Goal: Task Accomplishment & Management: Manage account settings

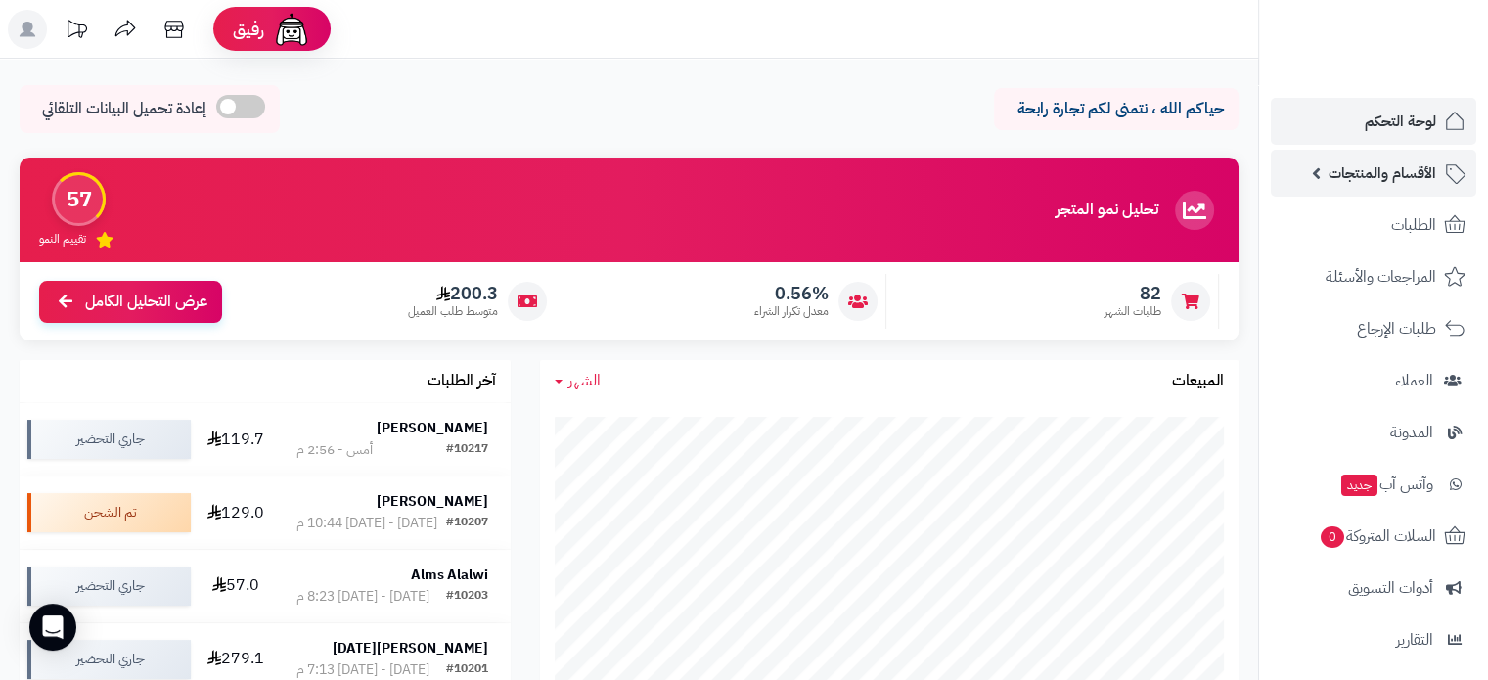
drag, startPoint x: 0, startPoint y: 0, endPoint x: 1397, endPoint y: 187, distance: 1409.9
click at [1397, 187] on link "الأقسام والمنتجات" at bounding box center [1374, 173] width 206 height 47
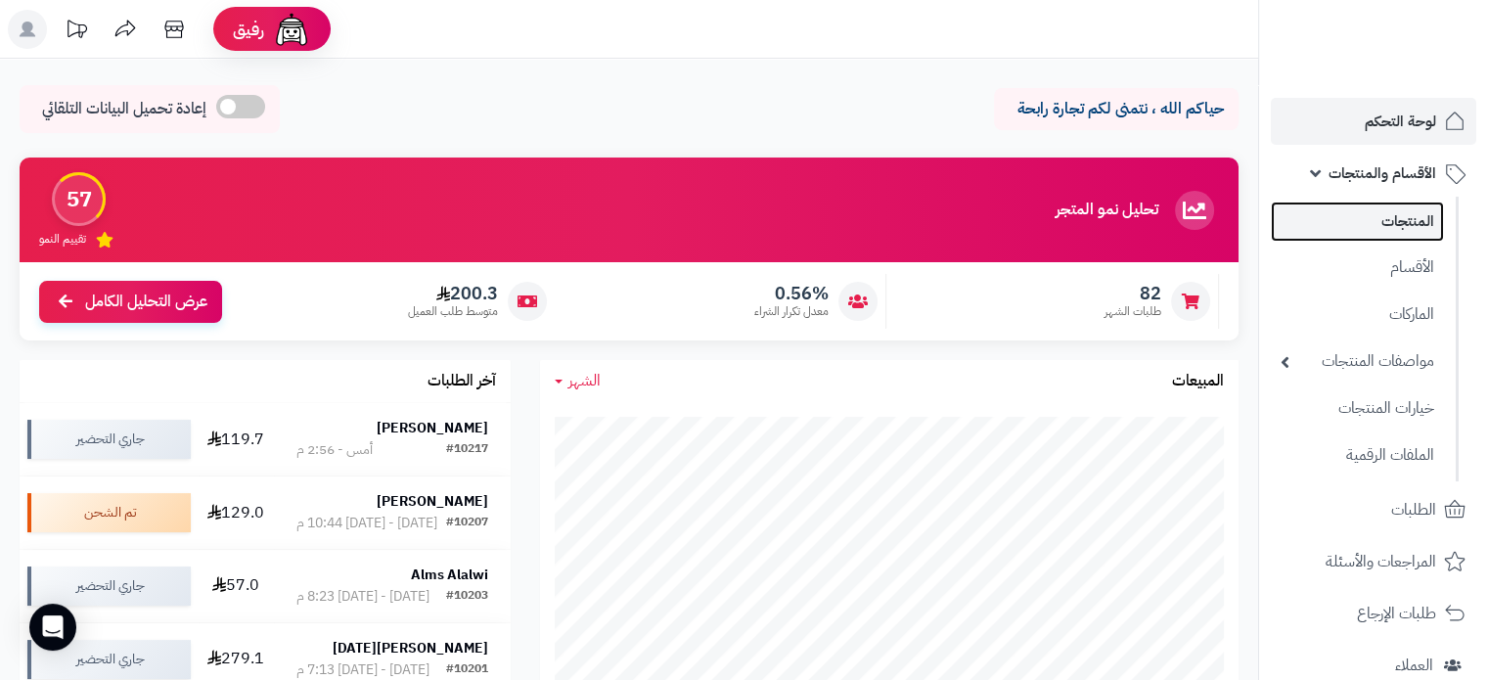
click at [1404, 227] on link "المنتجات" at bounding box center [1357, 222] width 173 height 40
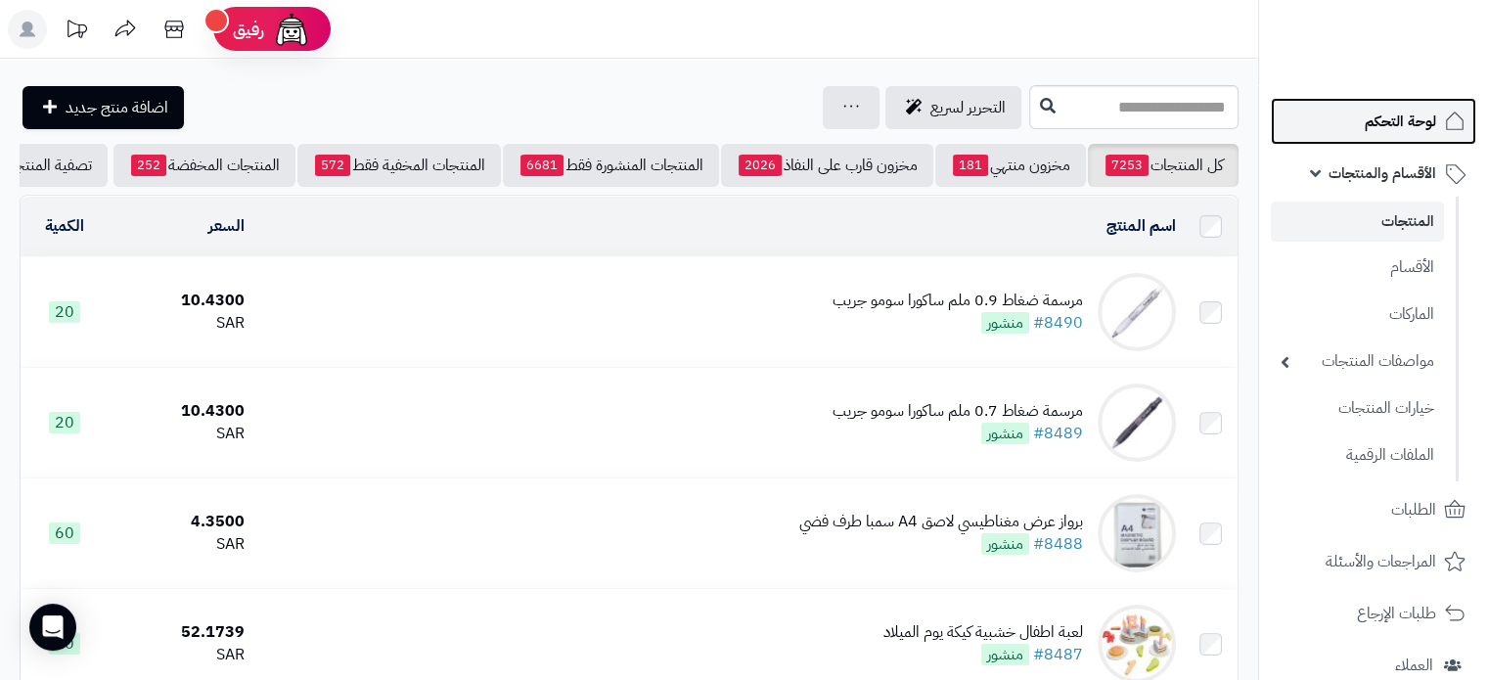
click at [1378, 120] on span "لوحة التحكم" at bounding box center [1400, 121] width 71 height 27
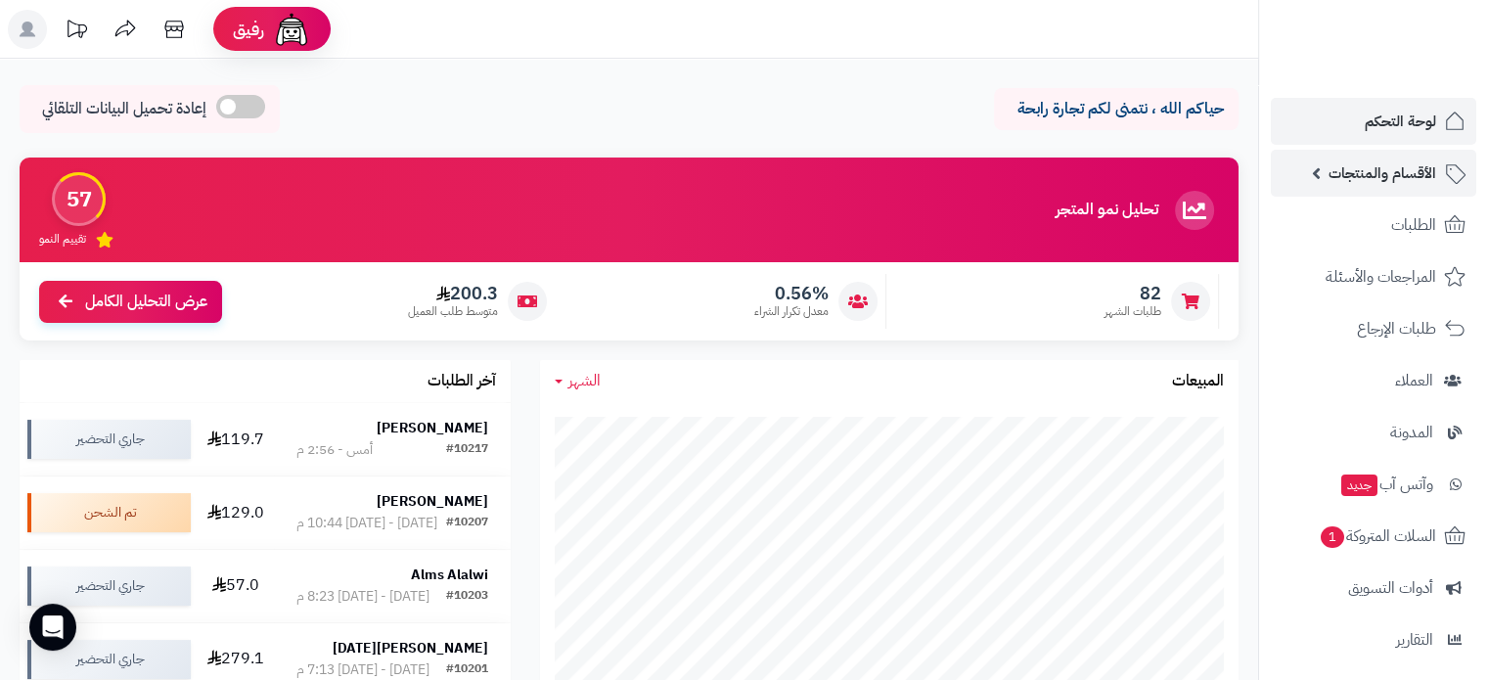
click at [1421, 182] on span "الأقسام والمنتجات" at bounding box center [1383, 173] width 108 height 27
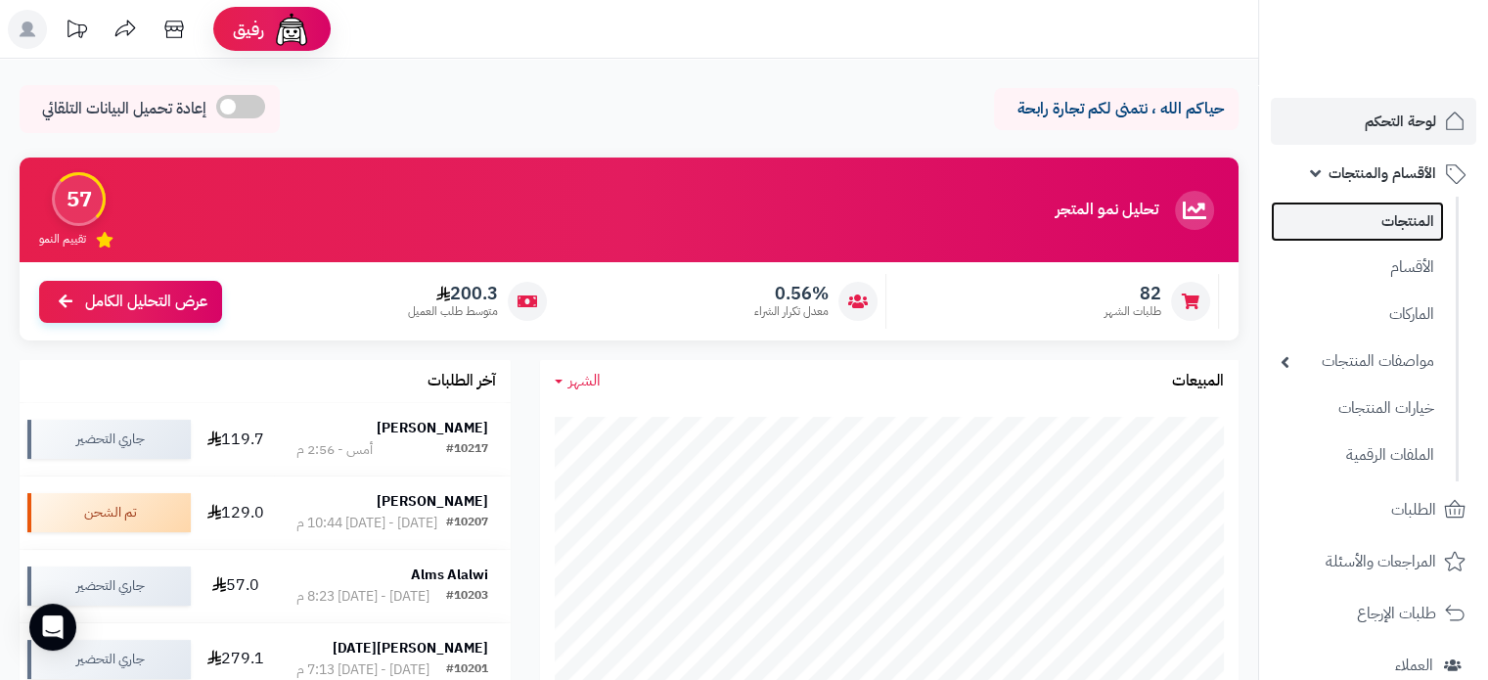
click at [1421, 204] on link "المنتجات" at bounding box center [1357, 222] width 173 height 40
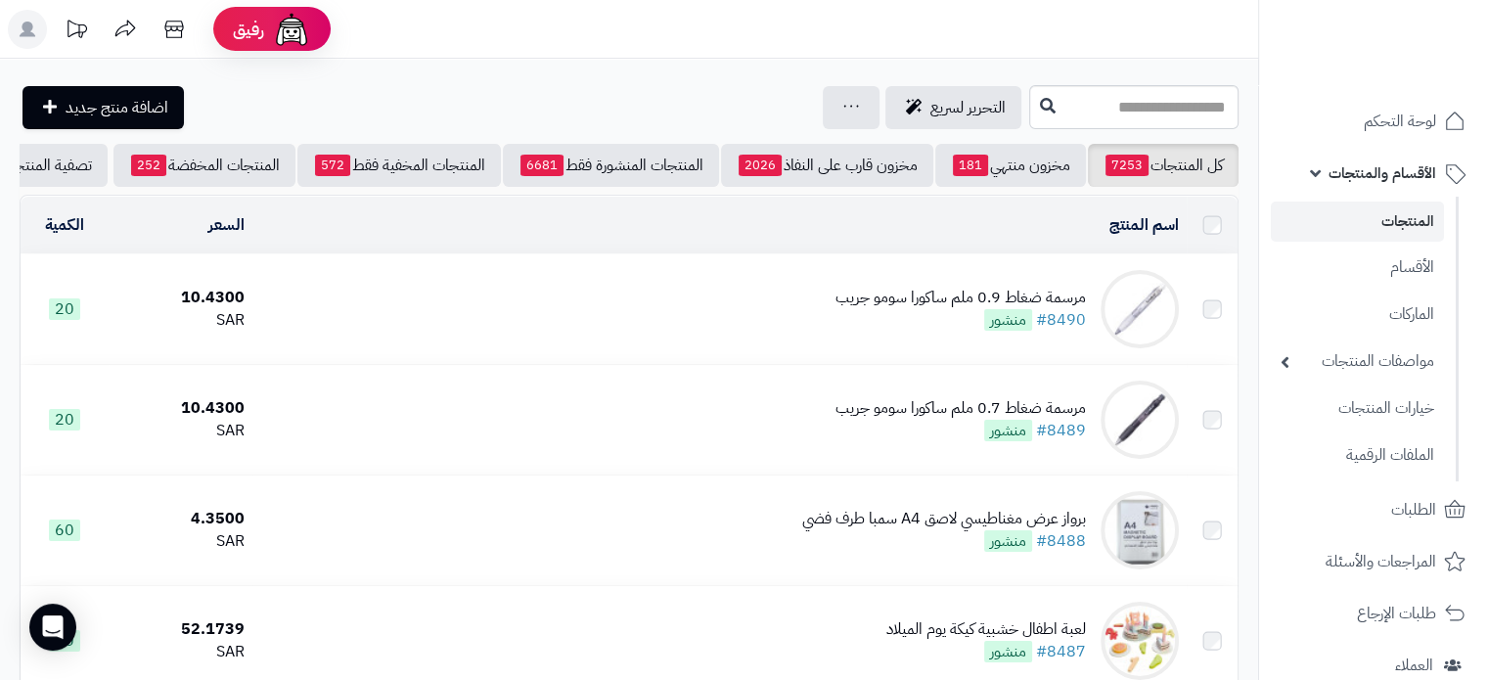
click at [1029, 112] on input "text" at bounding box center [1133, 107] width 209 height 44
type input "******"
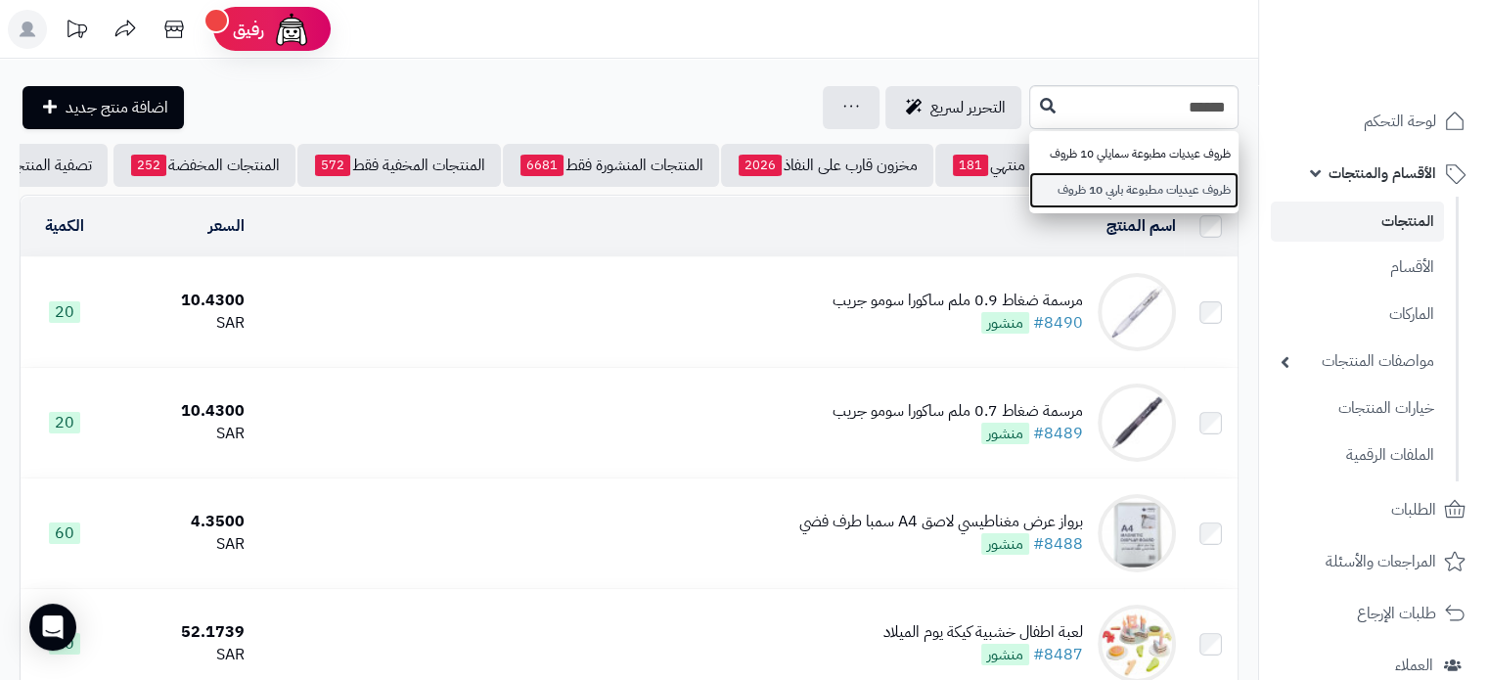
click at [1108, 190] on link "ظروف عيديات مطبوعة باربي 10 ظروف" at bounding box center [1133, 190] width 209 height 36
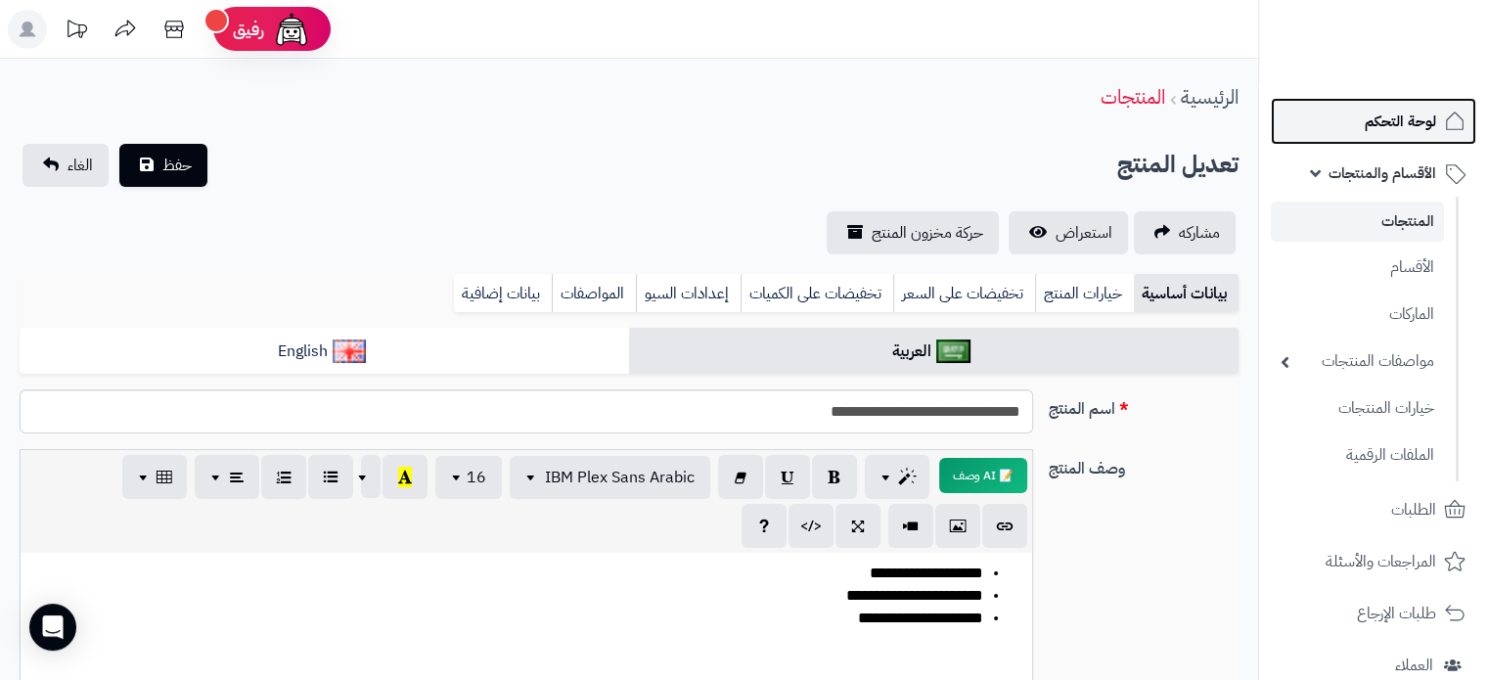
click at [1394, 128] on span "لوحة التحكم" at bounding box center [1400, 121] width 71 height 27
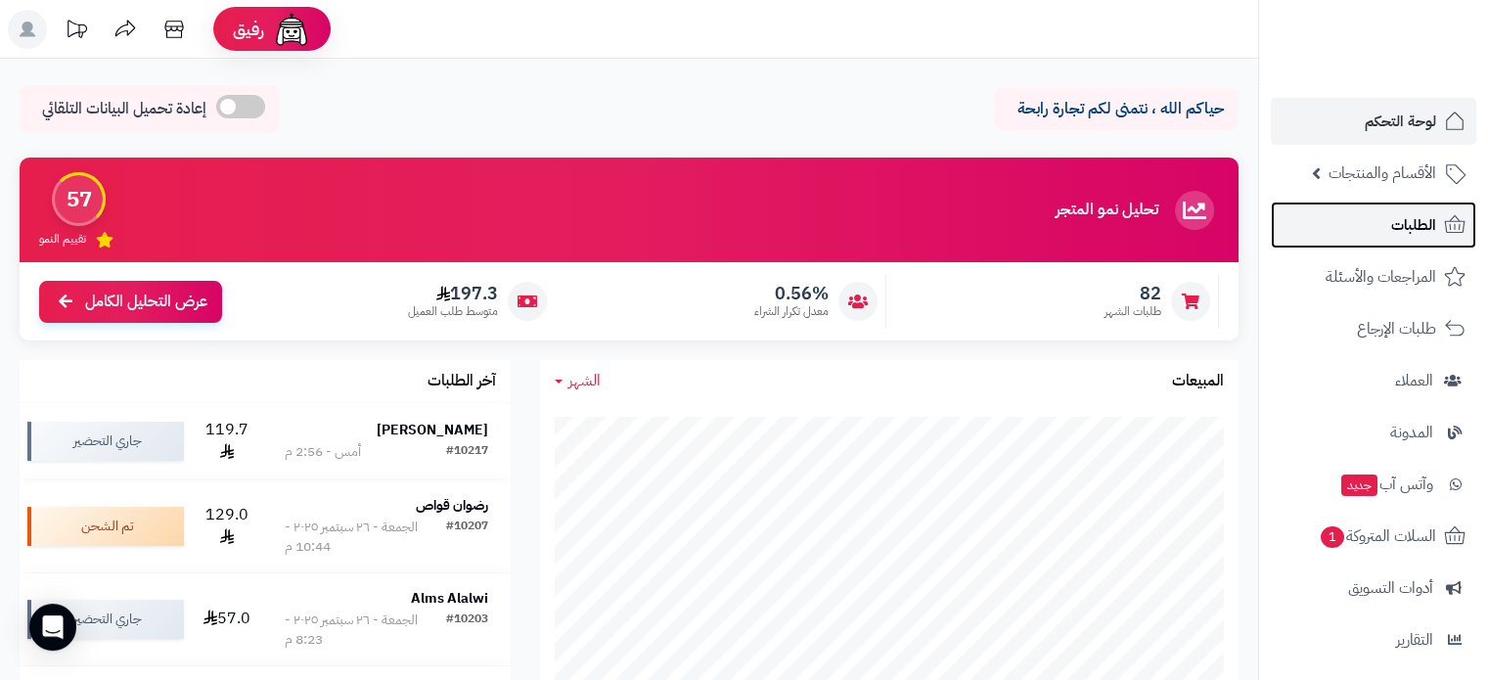
click at [1397, 218] on span "الطلبات" at bounding box center [1414, 224] width 45 height 27
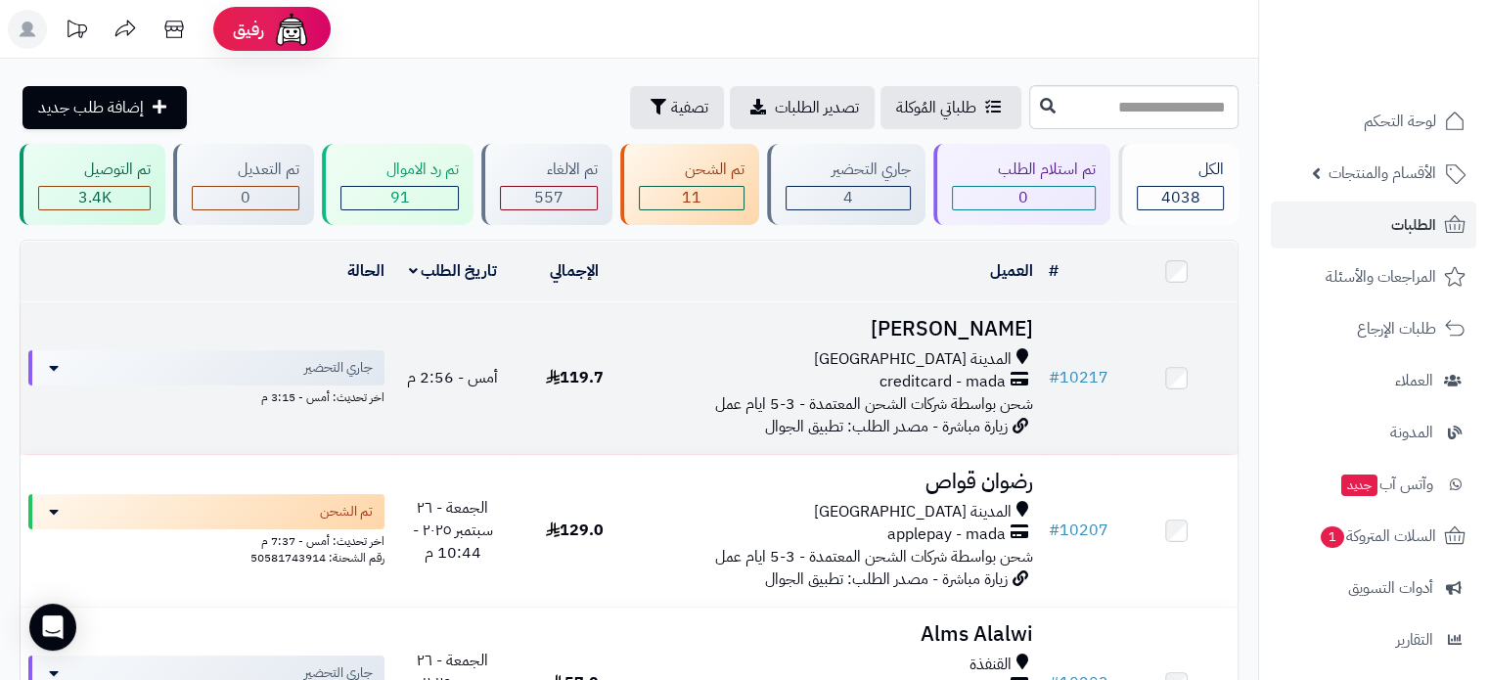
click at [1018, 328] on h3 "[PERSON_NAME]" at bounding box center [837, 329] width 389 height 23
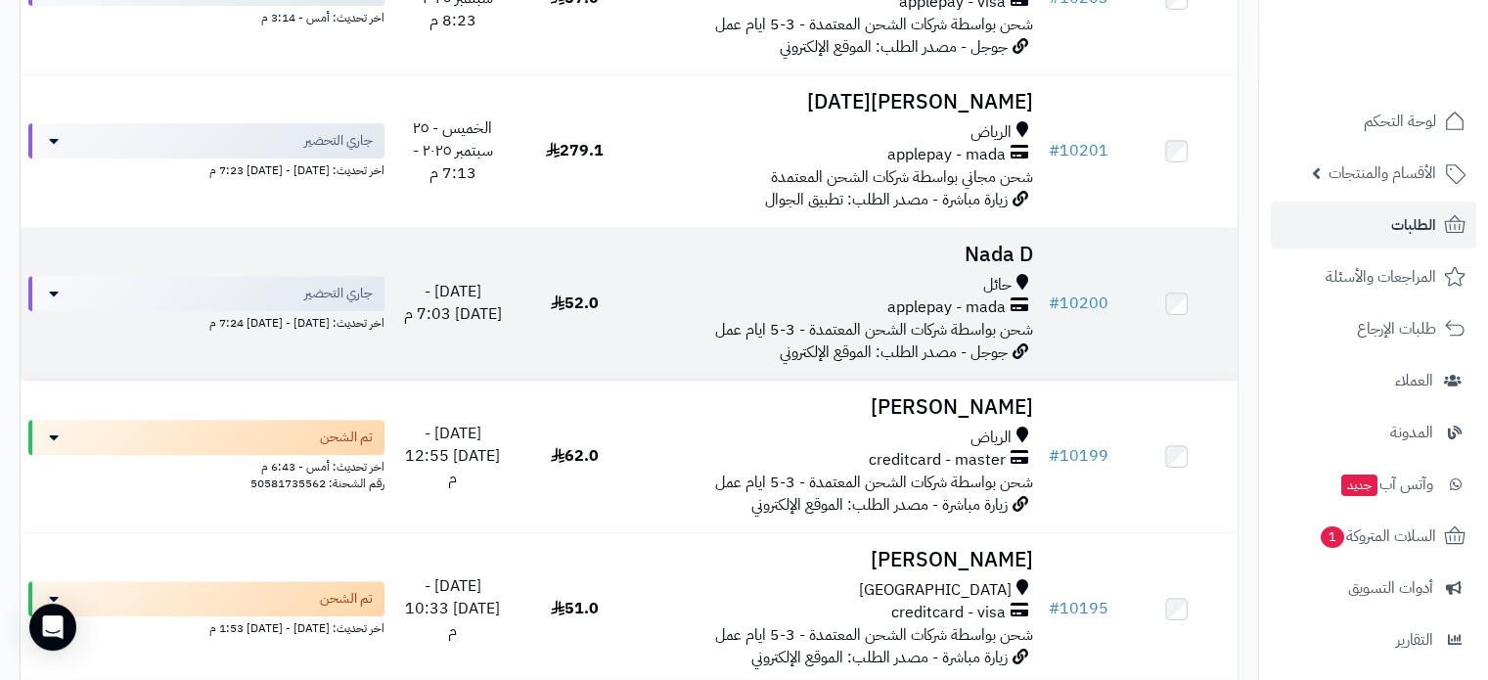
scroll to position [587, 0]
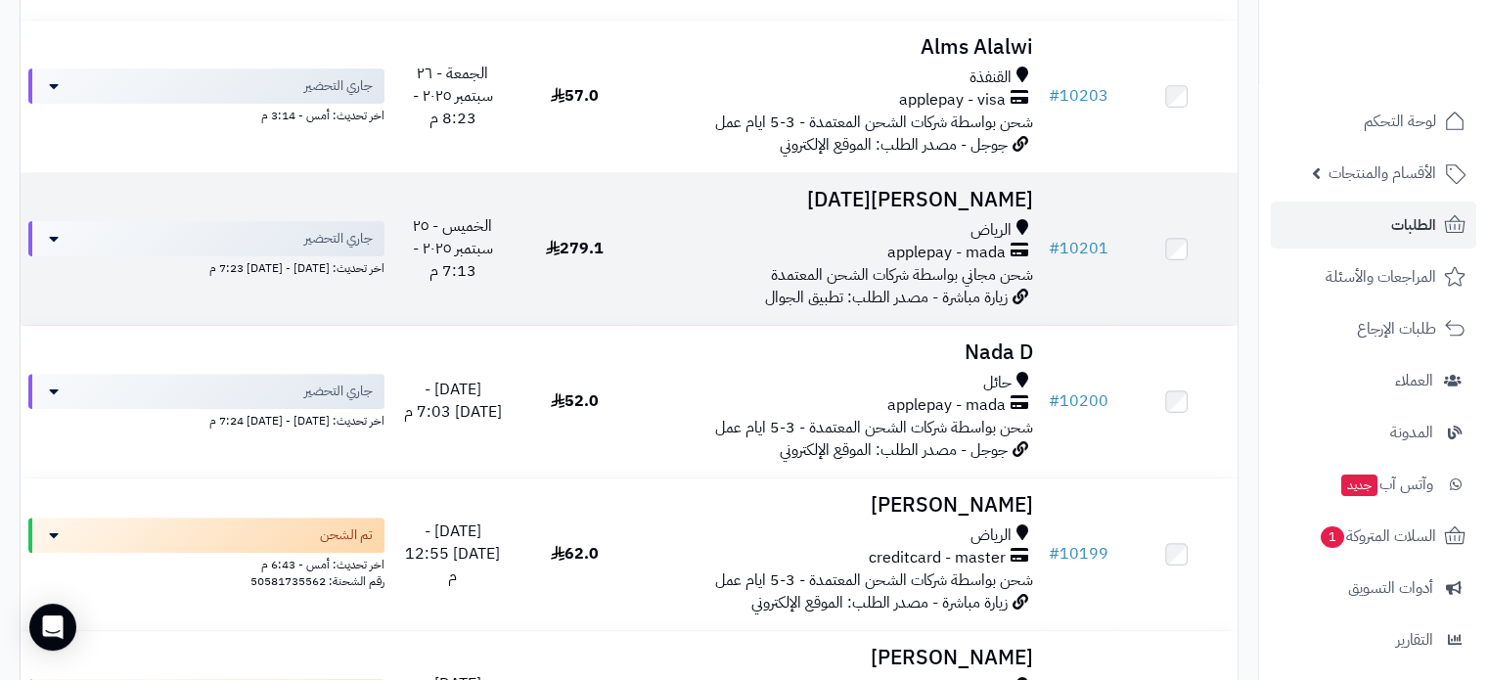
click at [949, 205] on h3 "[PERSON_NAME][DATE]" at bounding box center [837, 200] width 389 height 23
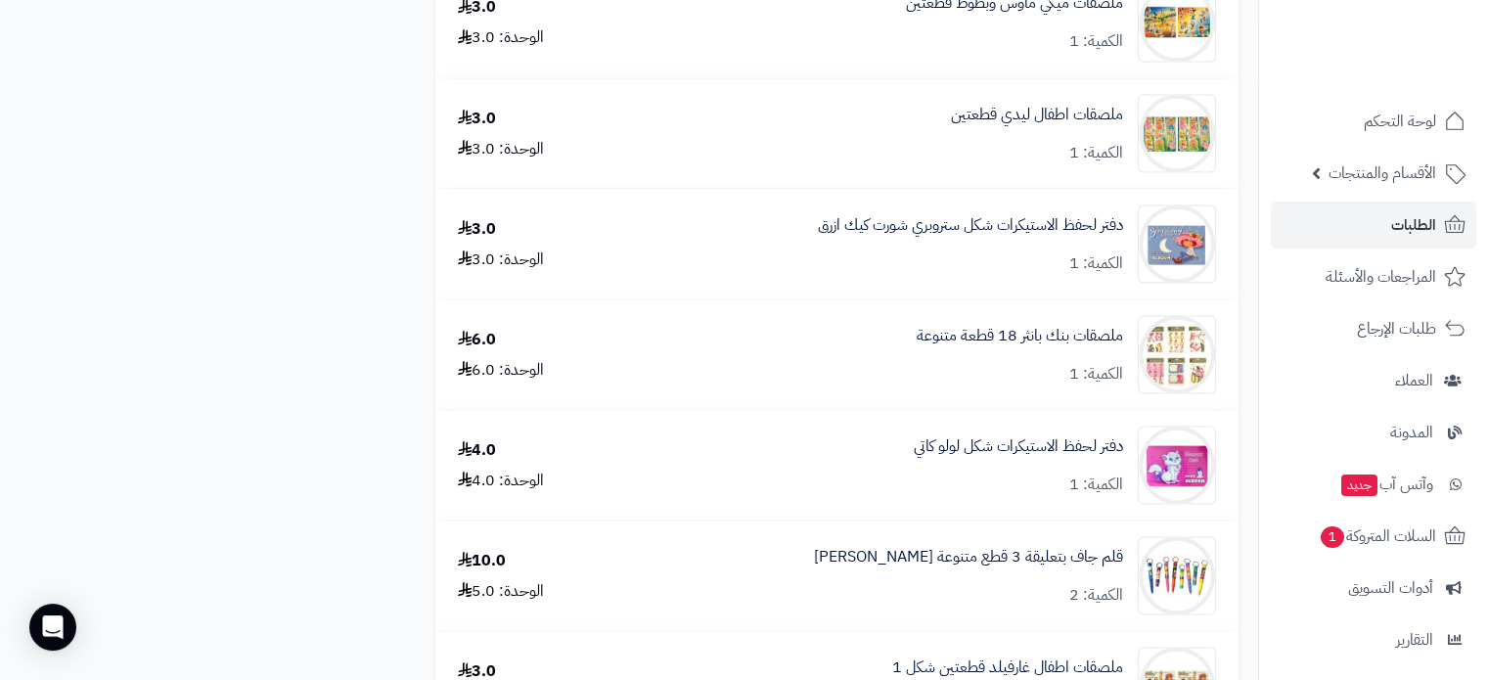
scroll to position [3914, 0]
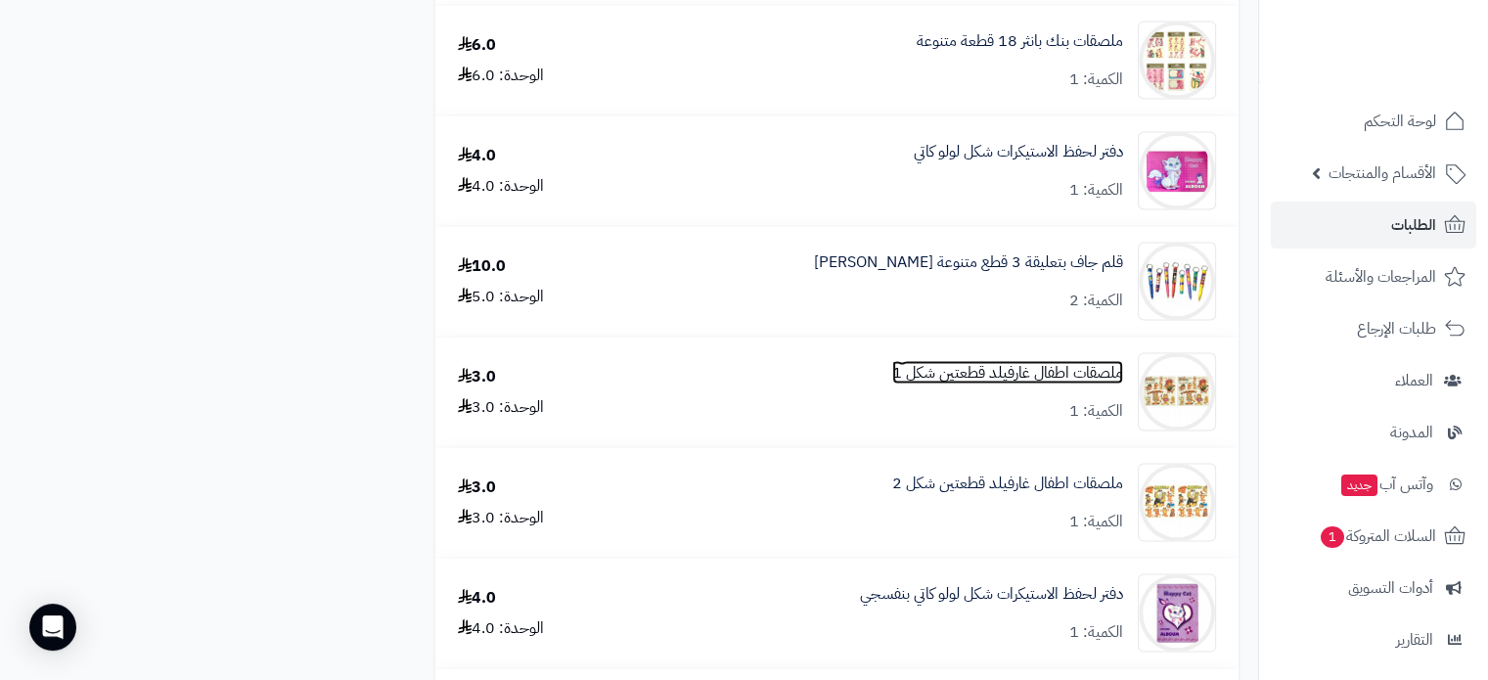
click at [920, 385] on link "ملصقات اطفال غارفيلد قطعتين شكل 1" at bounding box center [1007, 373] width 231 height 23
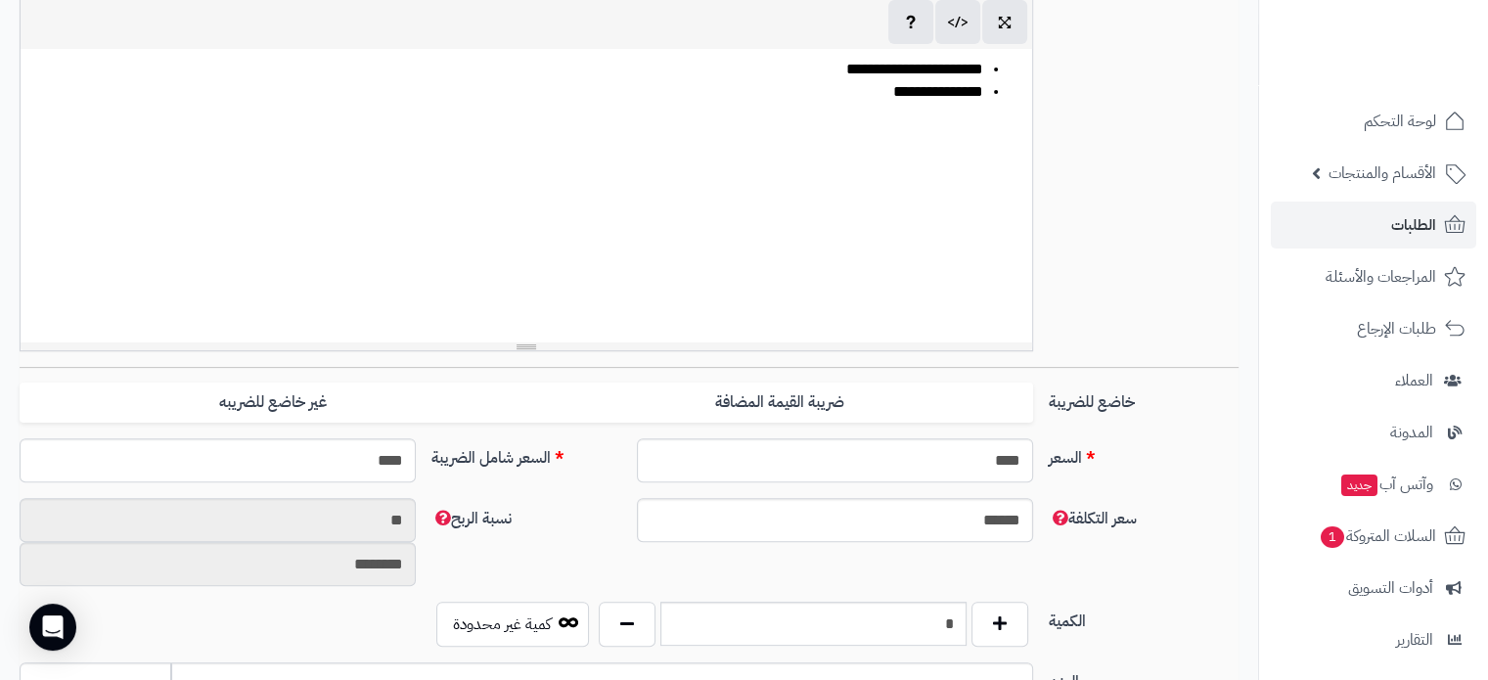
scroll to position [587, 0]
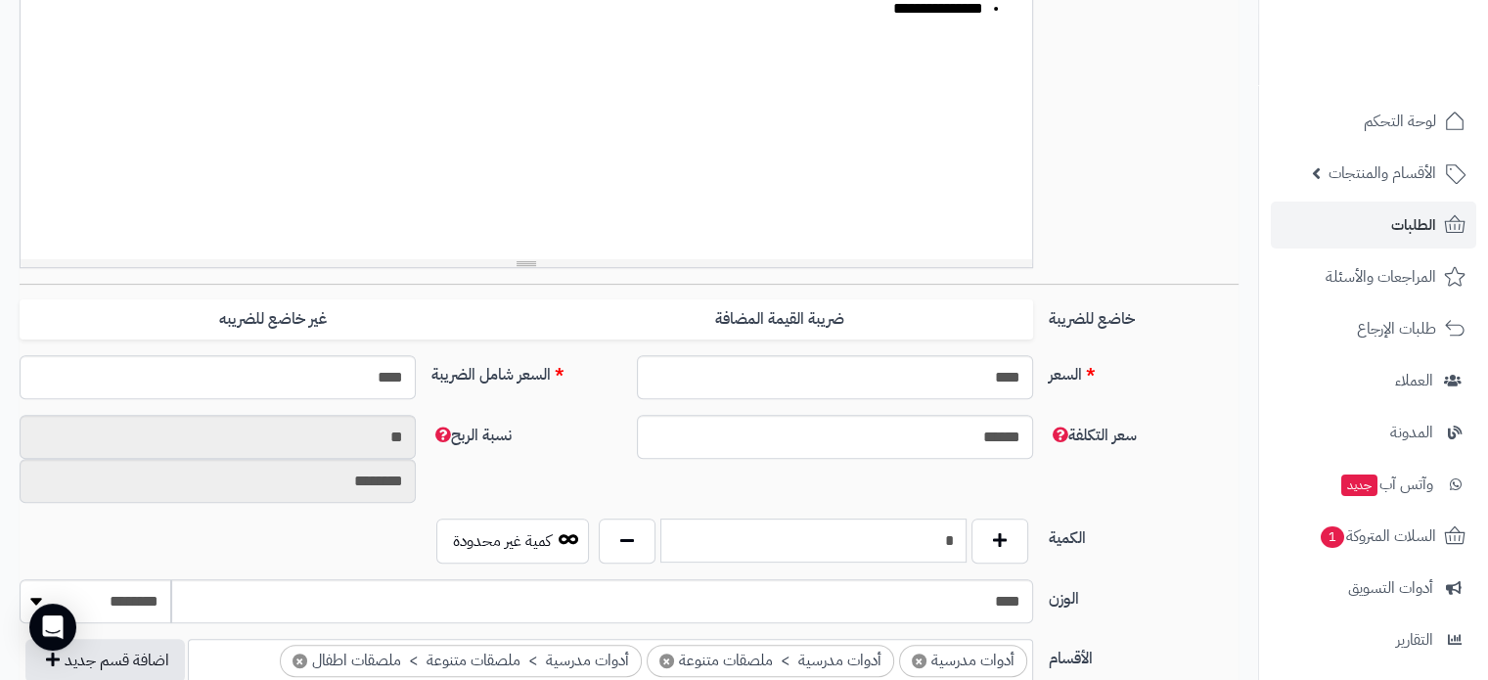
click at [900, 539] on input "*" at bounding box center [814, 541] width 306 height 44
type input "*"
click at [799, 239] on div "**********" at bounding box center [527, 113] width 1012 height 294
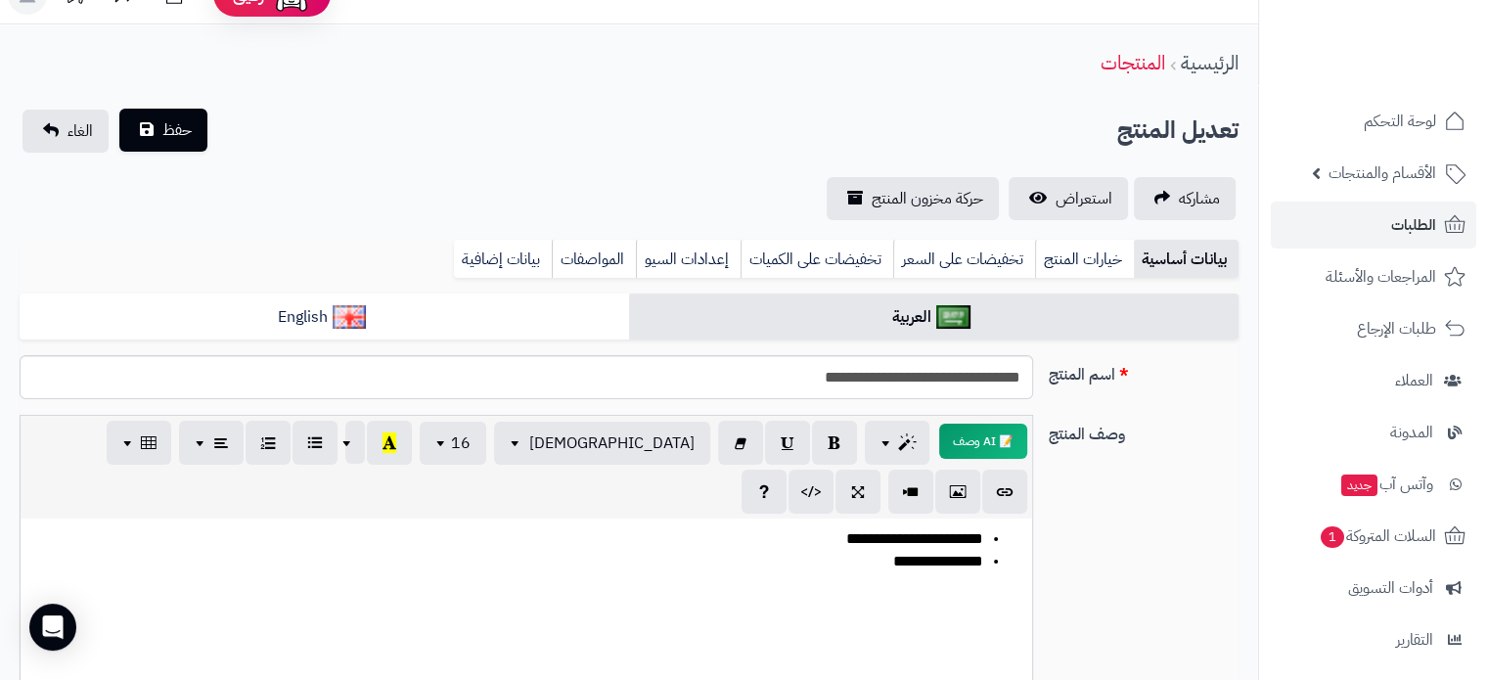
scroll to position [0, 0]
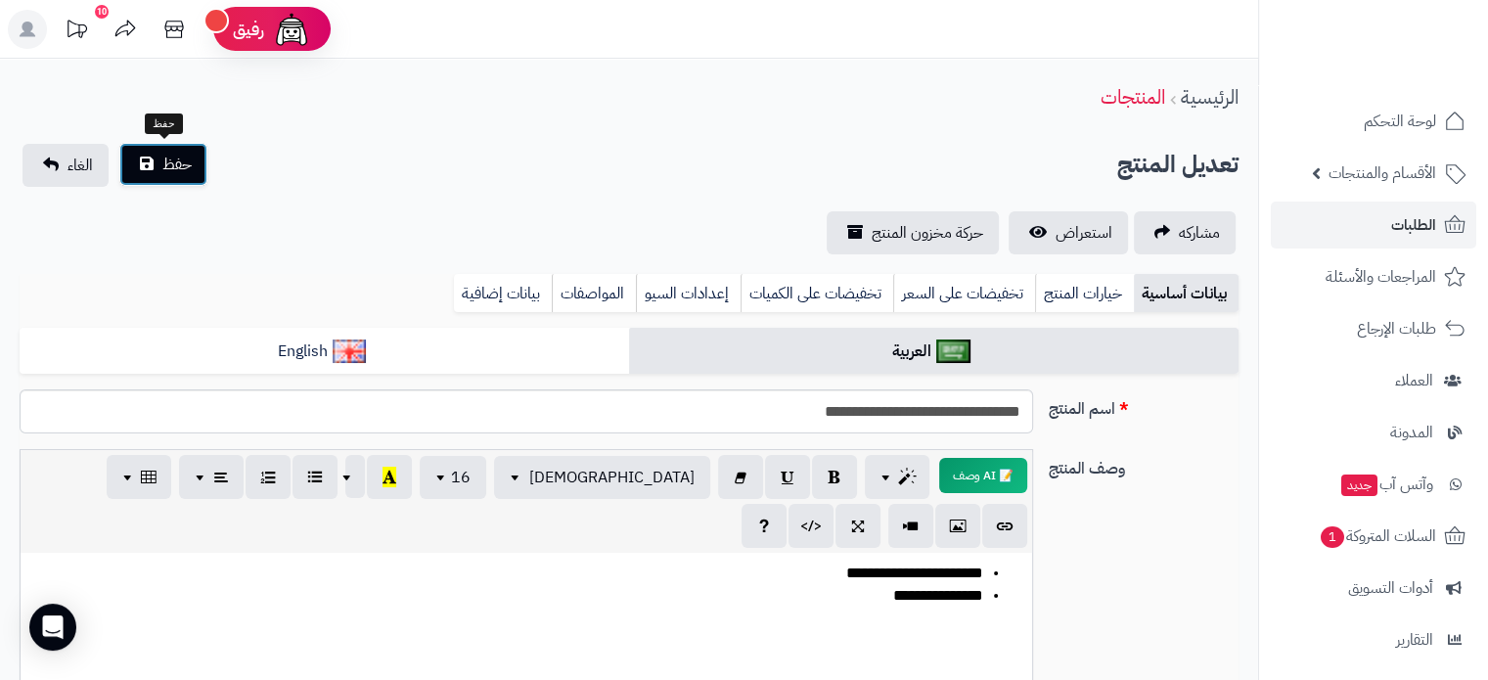
click at [181, 171] on span "حفظ" at bounding box center [176, 164] width 29 height 23
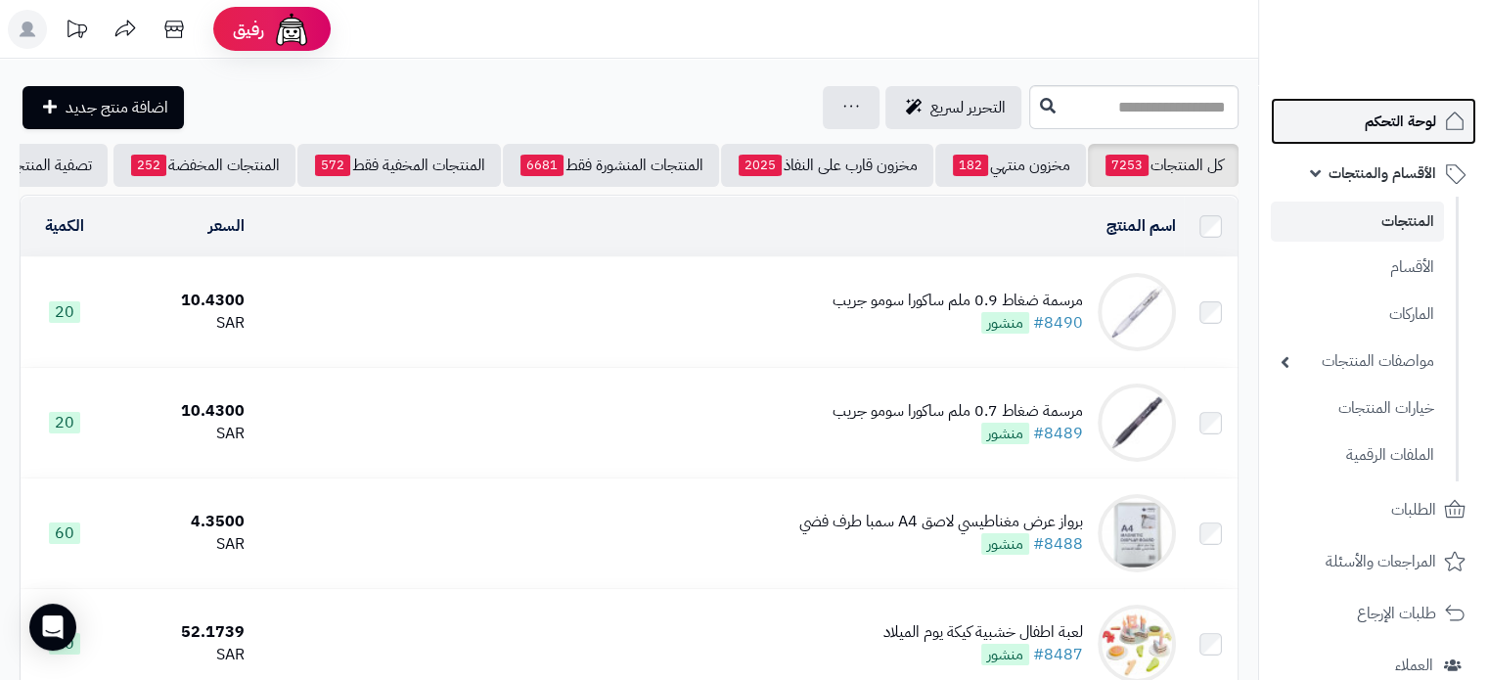
click at [1382, 140] on link "لوحة التحكم" at bounding box center [1374, 121] width 206 height 47
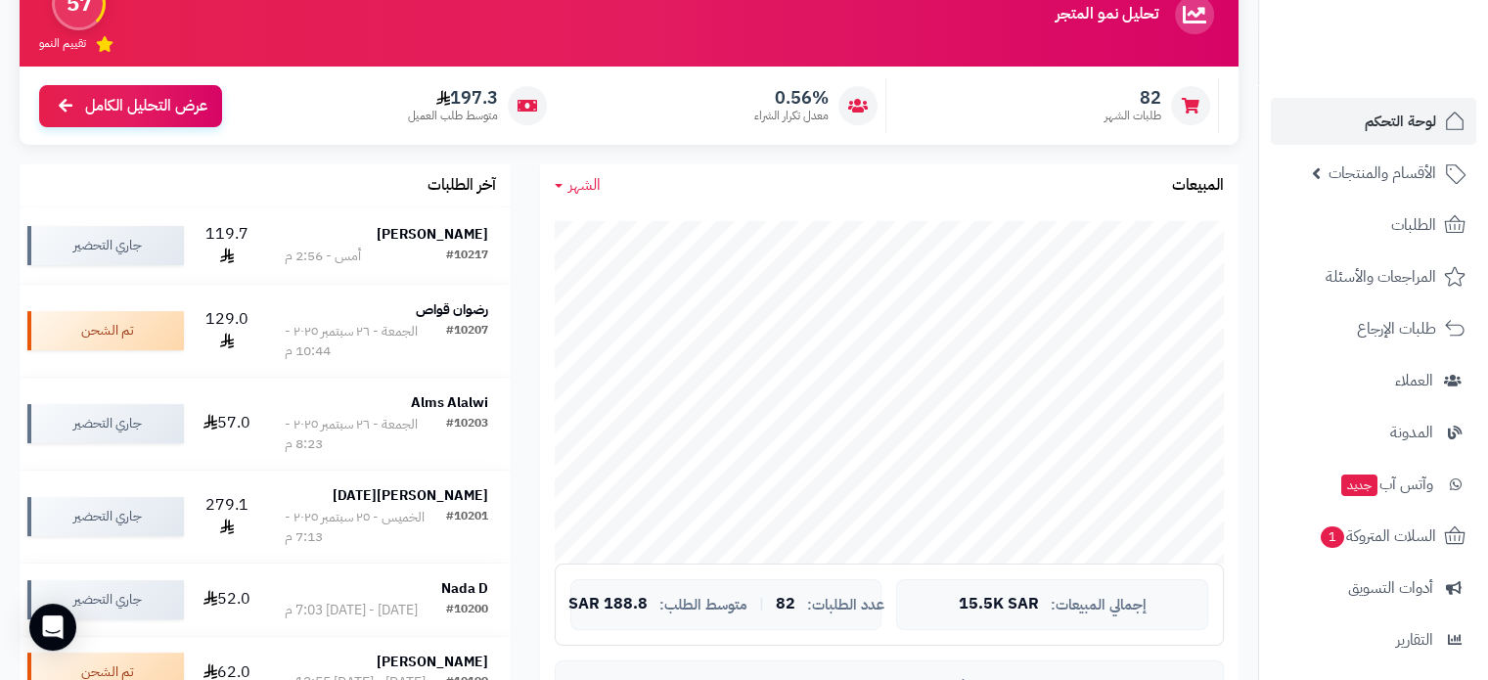
scroll to position [294, 0]
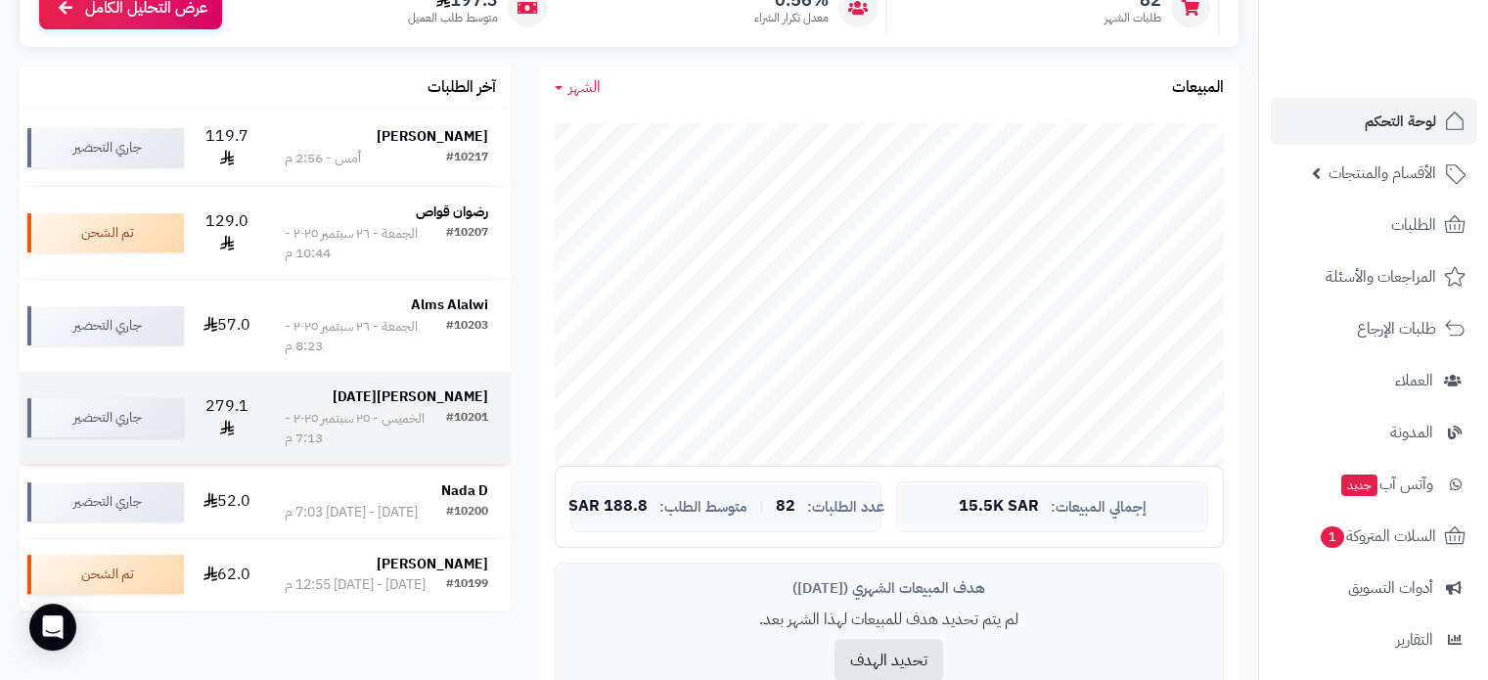
click at [448, 407] on strong "ندى الخميس" at bounding box center [411, 397] width 156 height 21
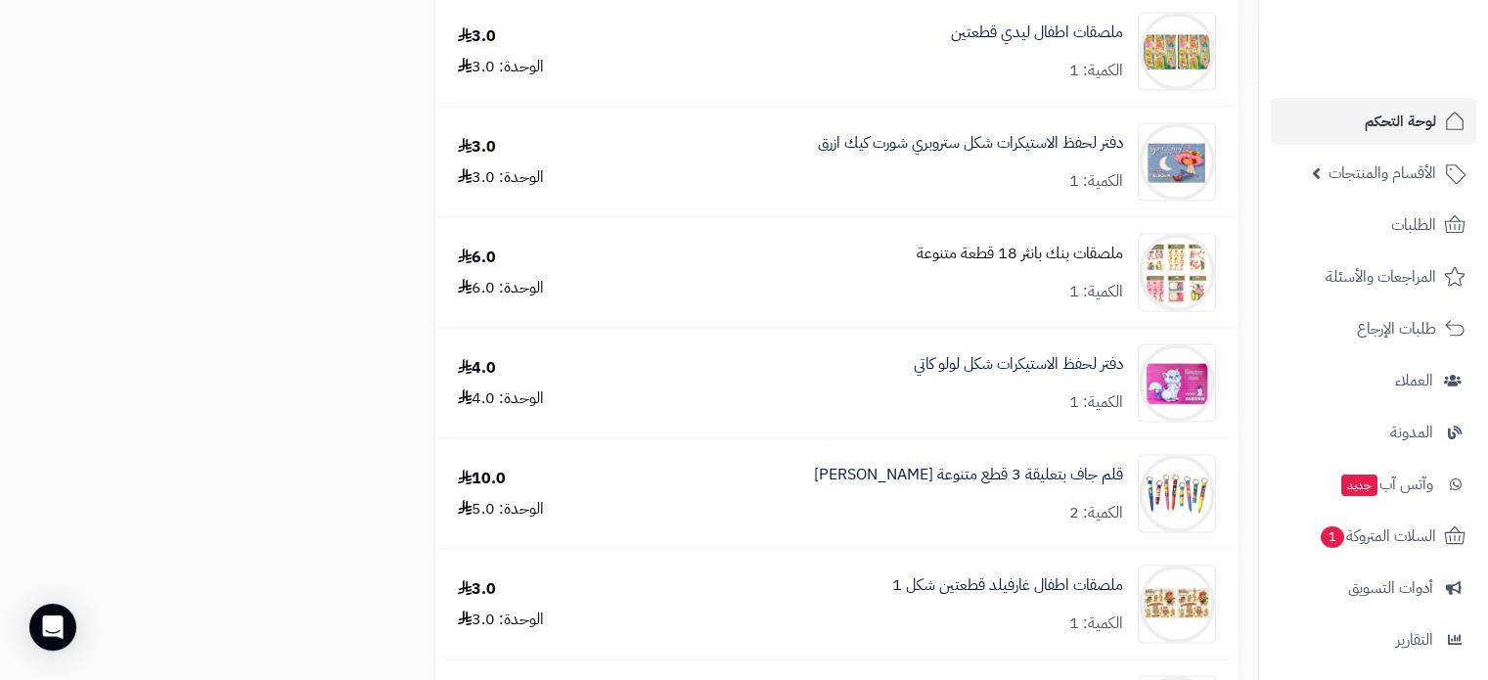
scroll to position [3914, 0]
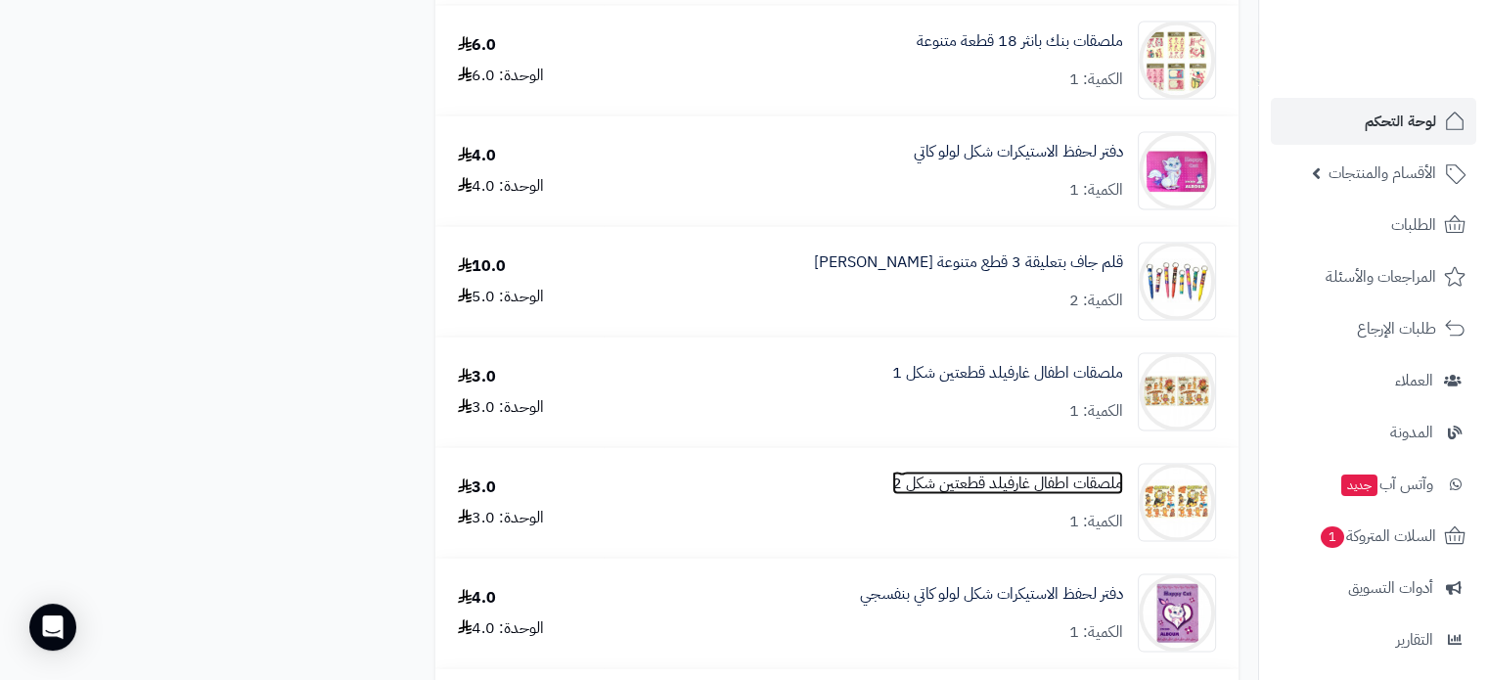
click at [1037, 495] on link "ملصقات اطفال غارفيلد قطعتين شكل 2" at bounding box center [1007, 484] width 231 height 23
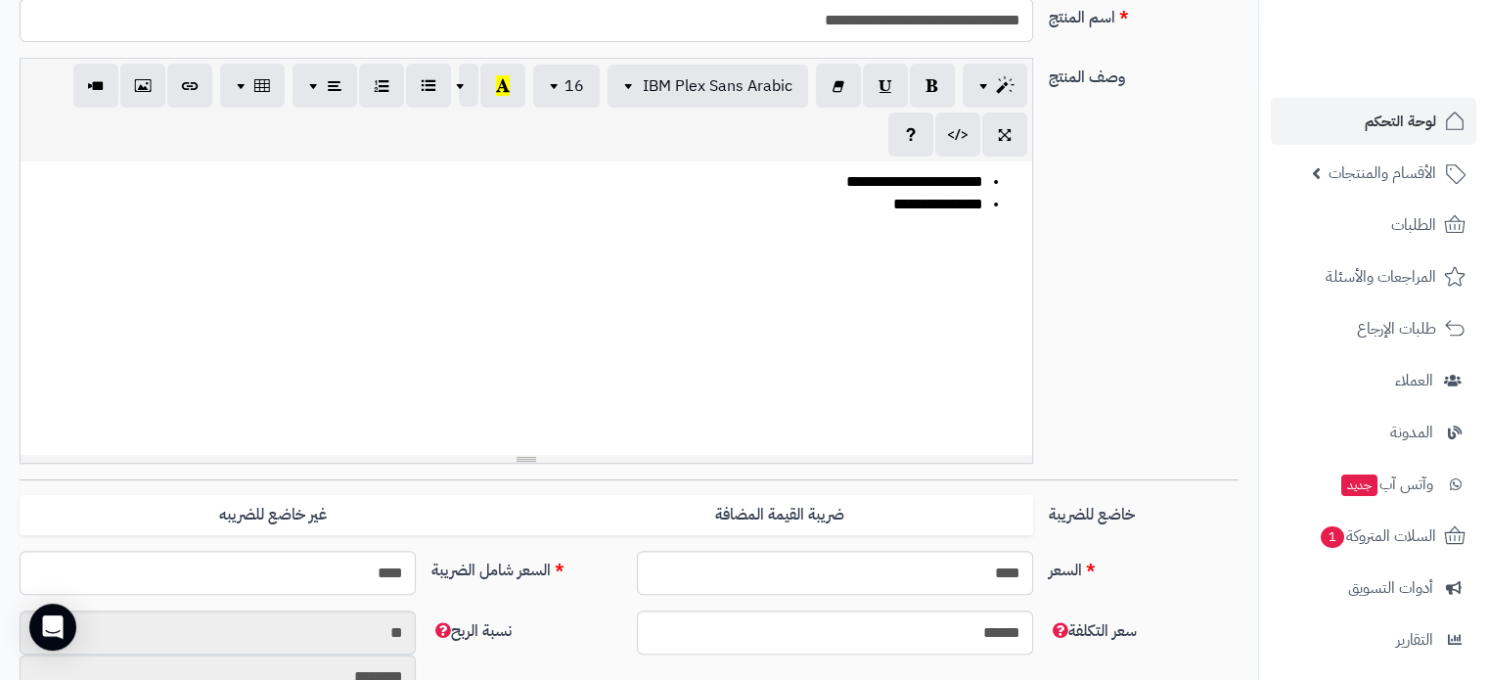
scroll to position [685, 0]
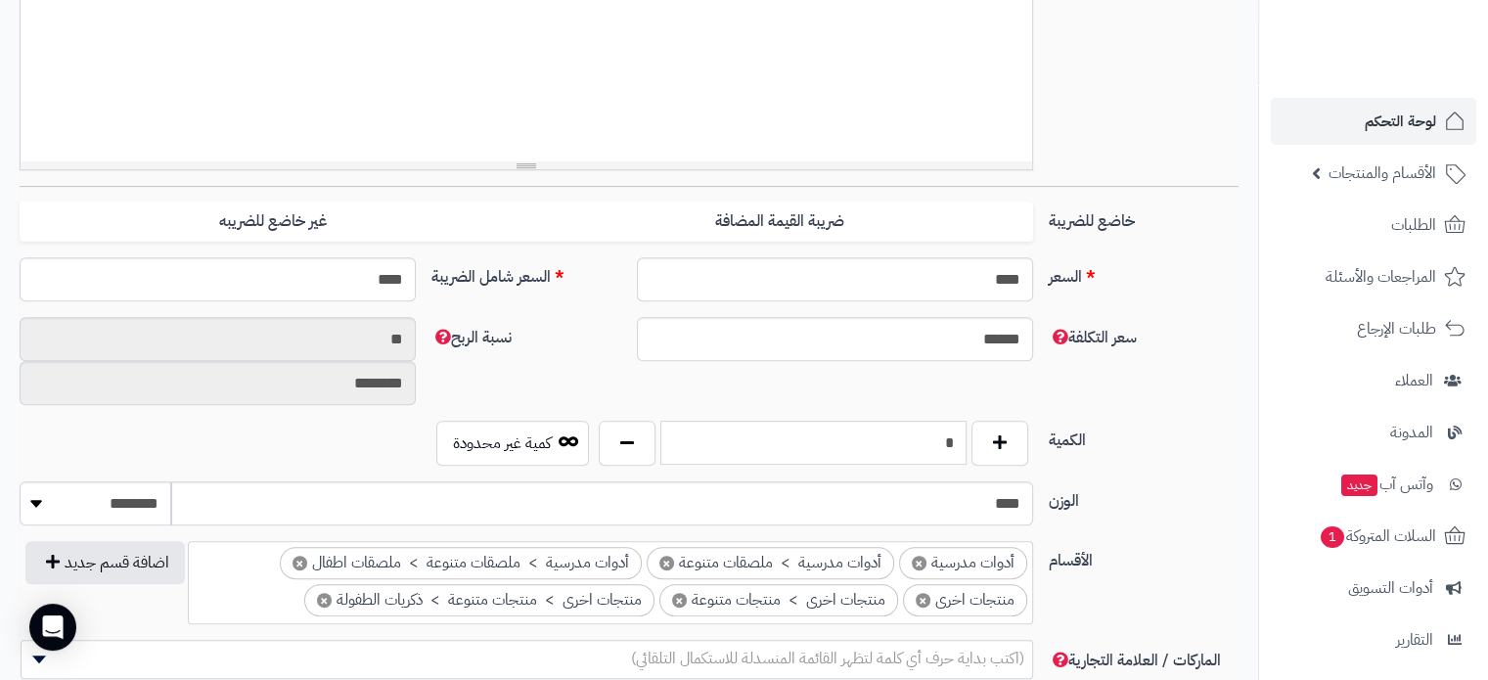
click at [767, 443] on input "*" at bounding box center [814, 443] width 306 height 44
type input "*"
click at [1129, 362] on div "سعر التكلفة ****** نسبة الربح ** ********" at bounding box center [629, 369] width 1235 height 104
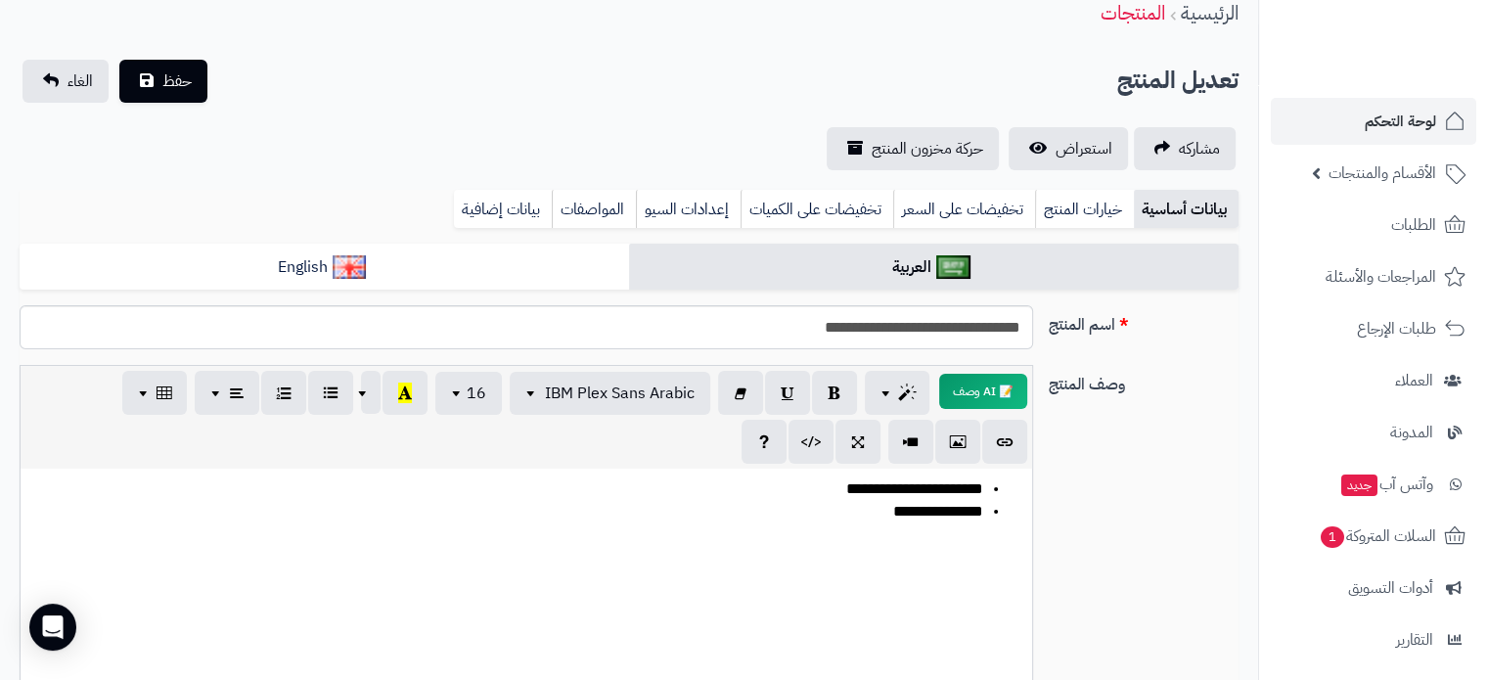
scroll to position [0, 0]
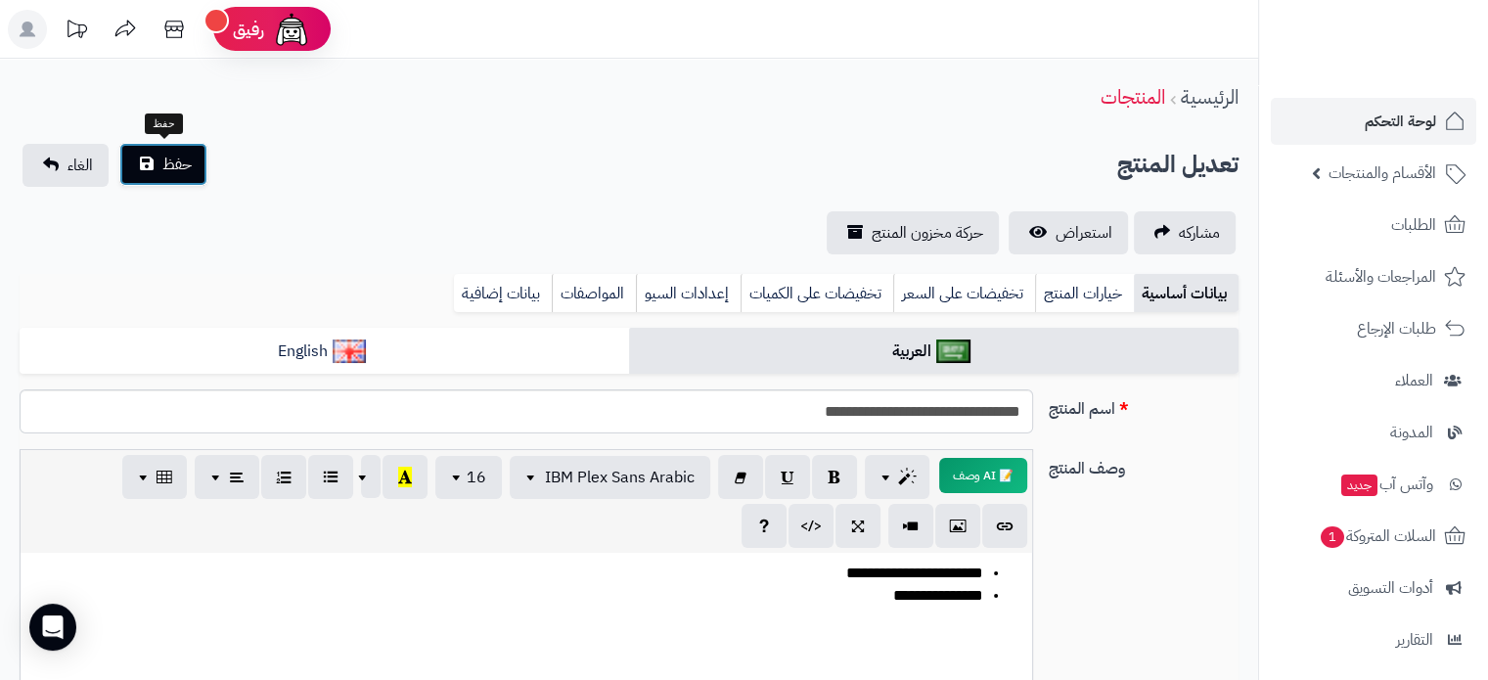
click at [171, 153] on span "حفظ" at bounding box center [176, 164] width 29 height 23
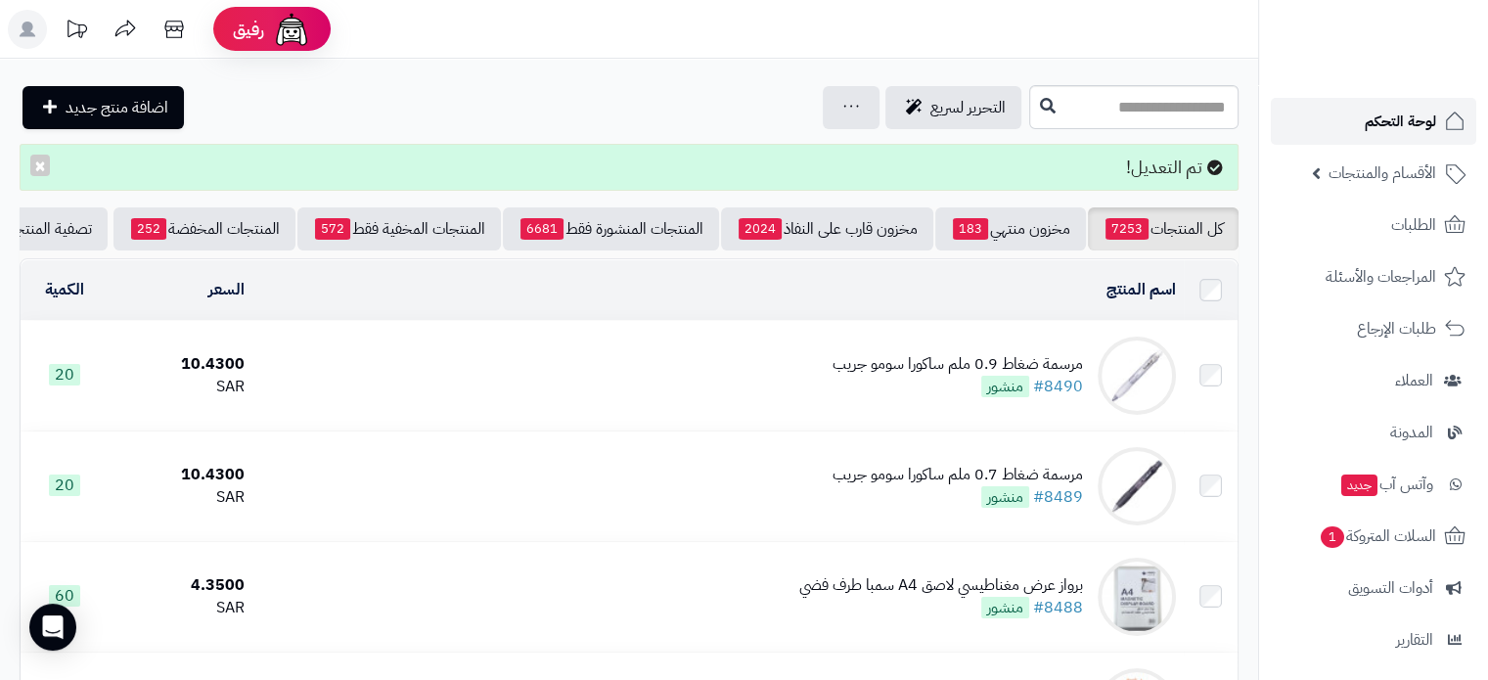
click at [1395, 124] on span "لوحة التحكم" at bounding box center [1400, 121] width 71 height 27
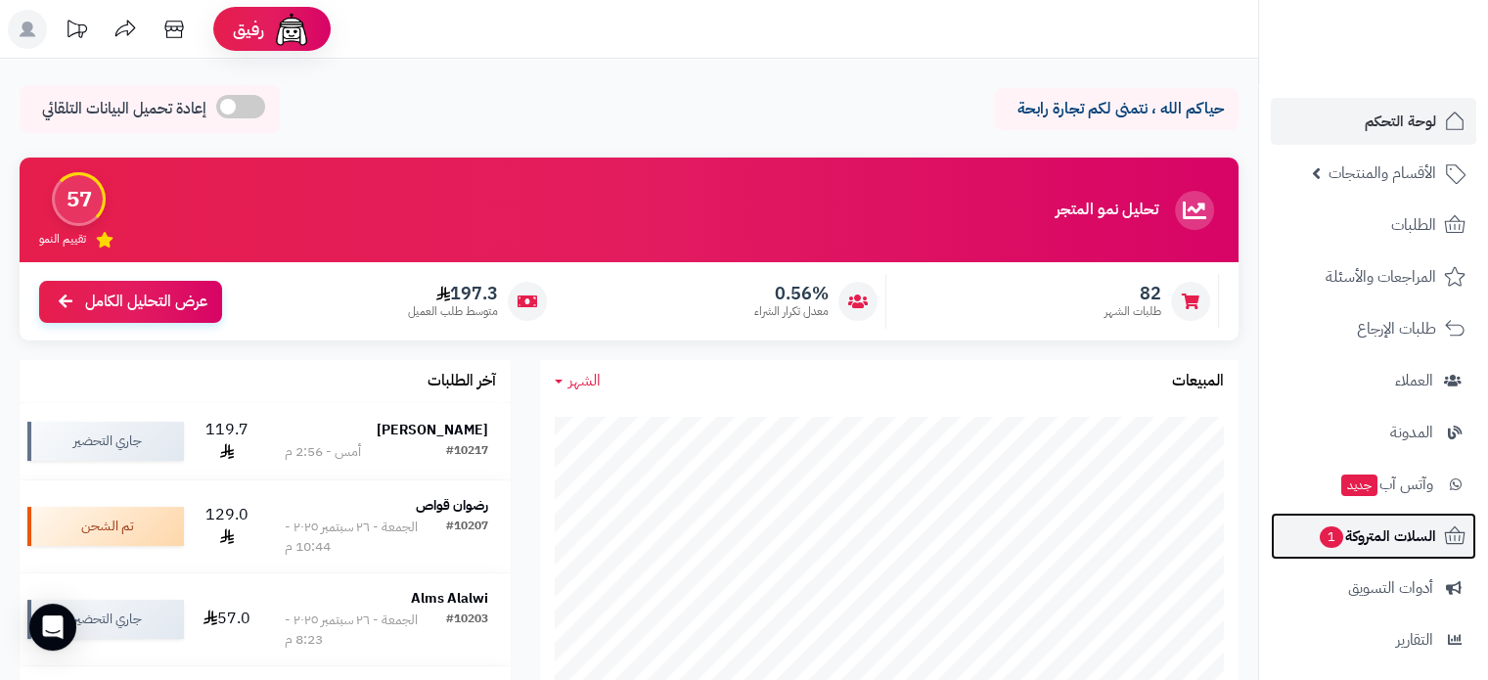
click at [1430, 527] on span "السلات المتروكة 1" at bounding box center [1377, 536] width 118 height 27
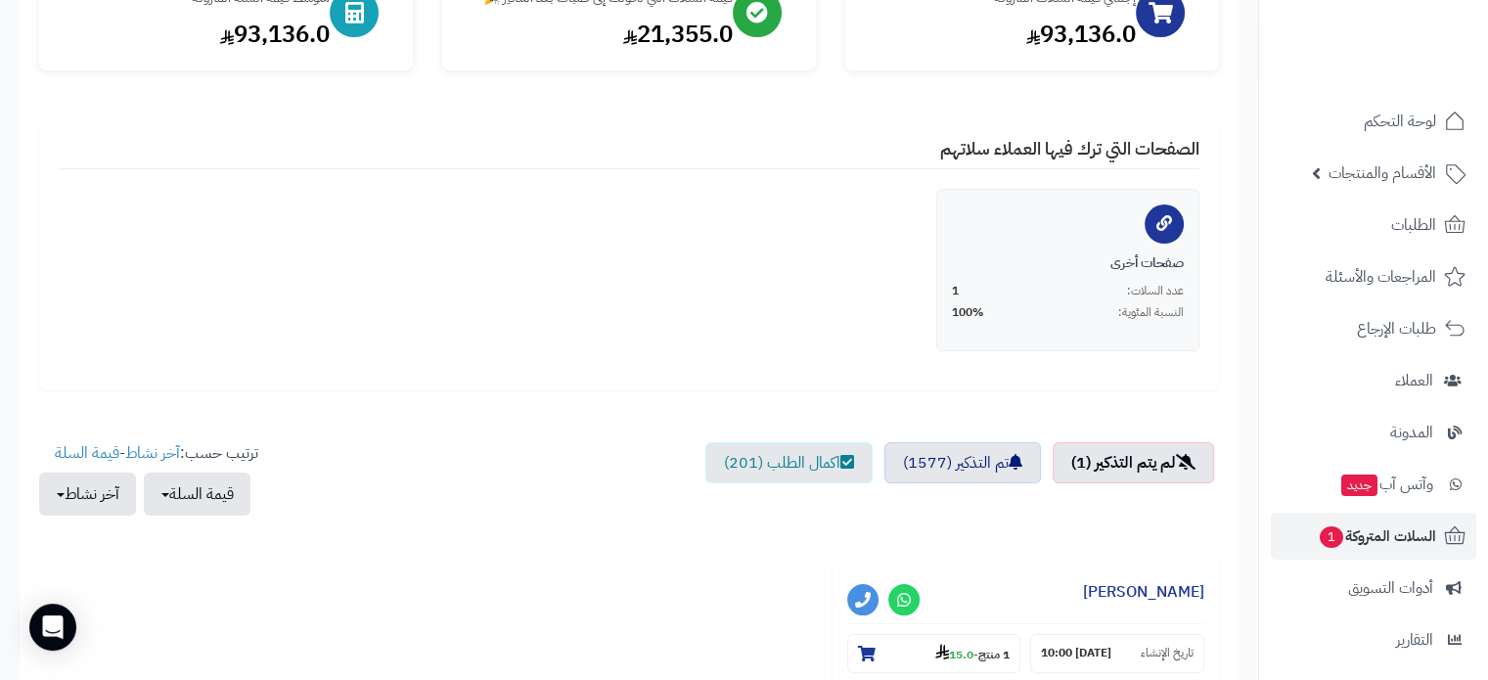
scroll to position [489, 0]
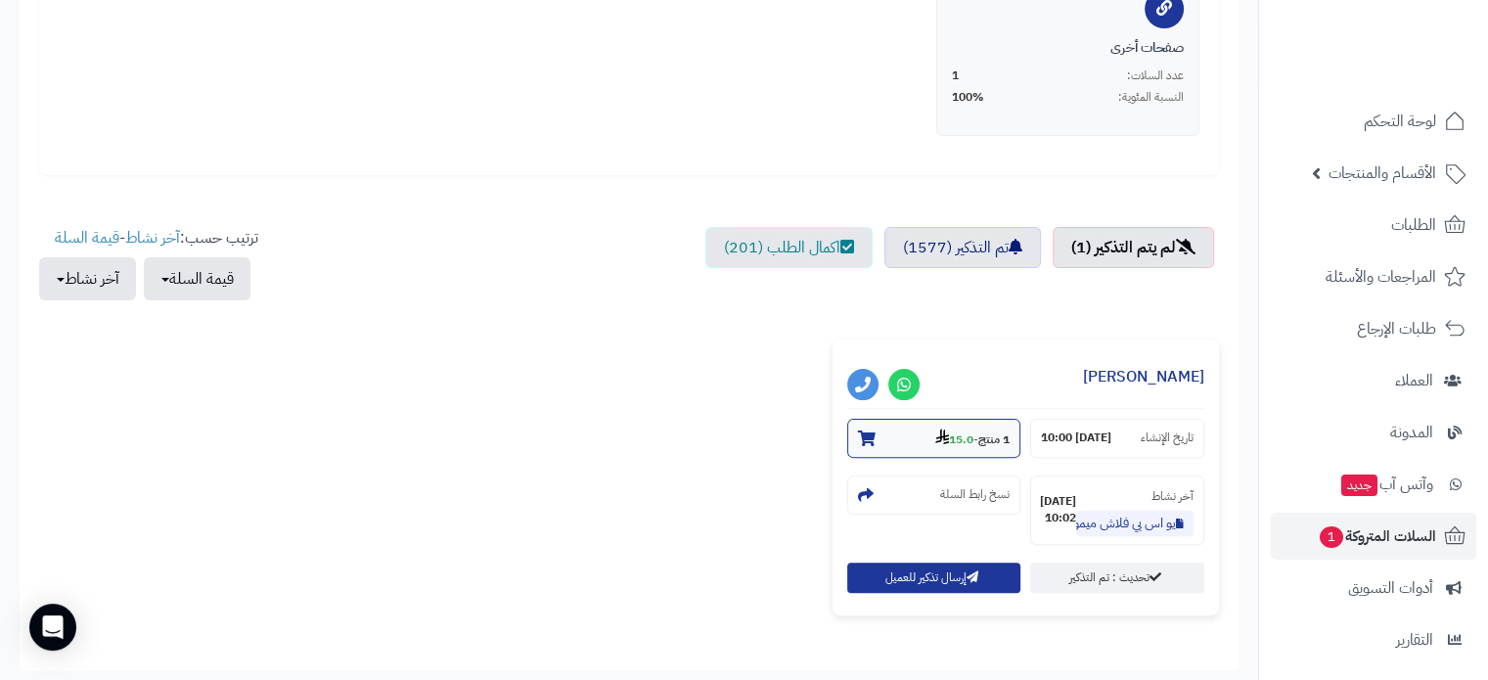
click at [983, 440] on strong "1 منتج" at bounding box center [994, 440] width 31 height 18
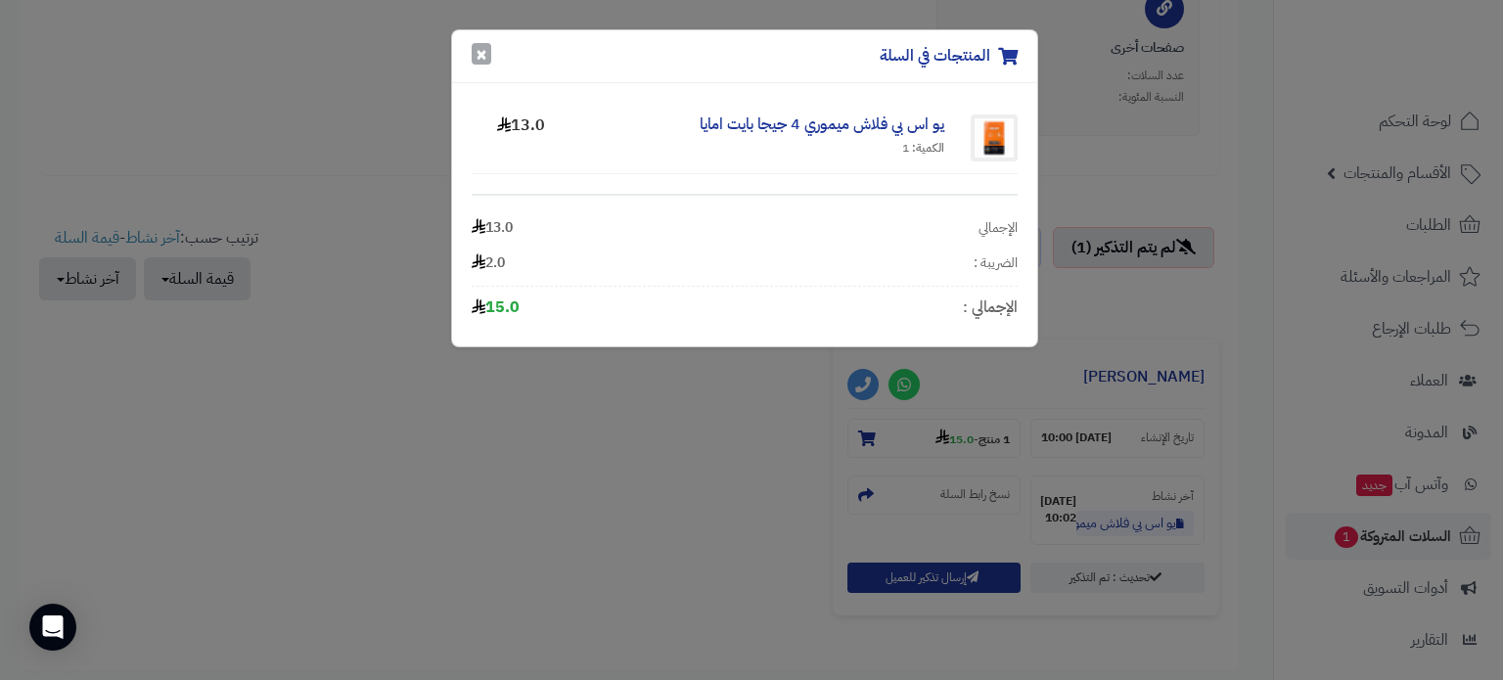
click at [478, 62] on button "×" at bounding box center [482, 54] width 20 height 22
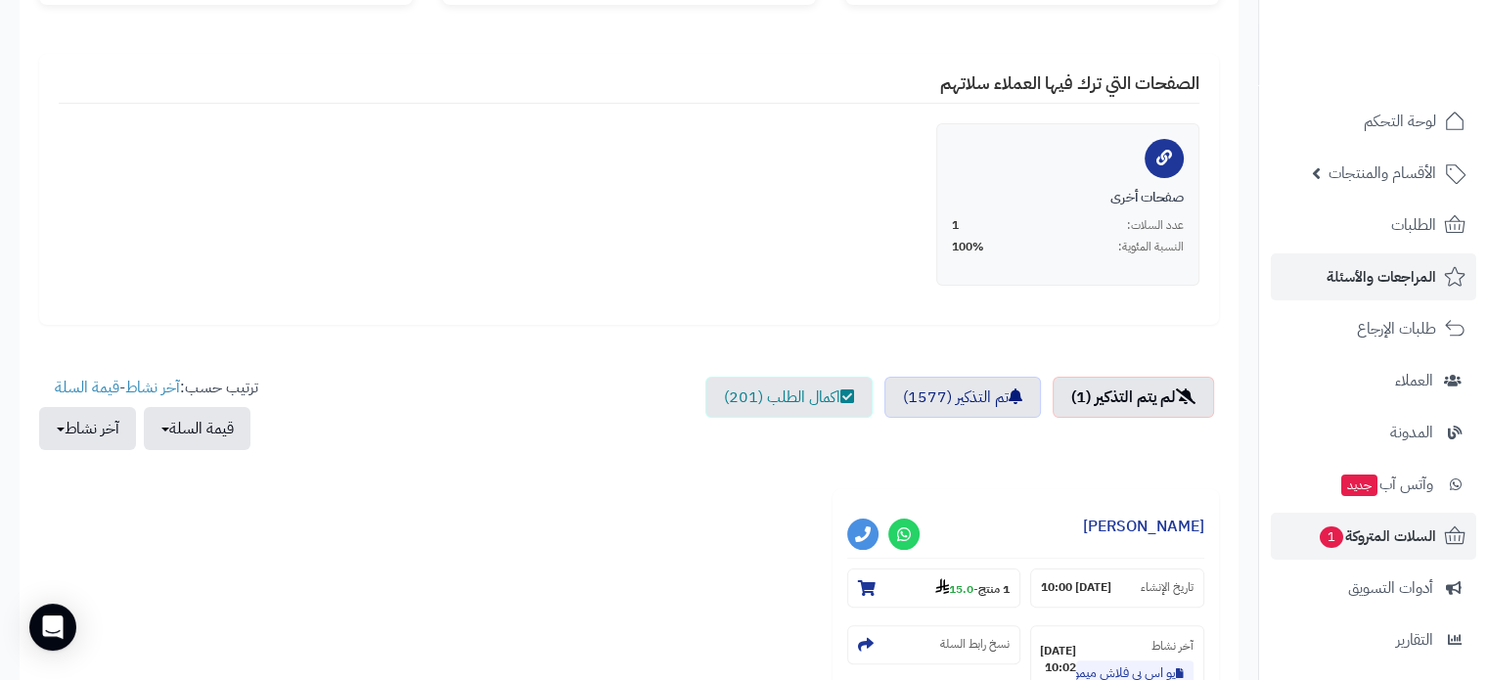
scroll to position [196, 0]
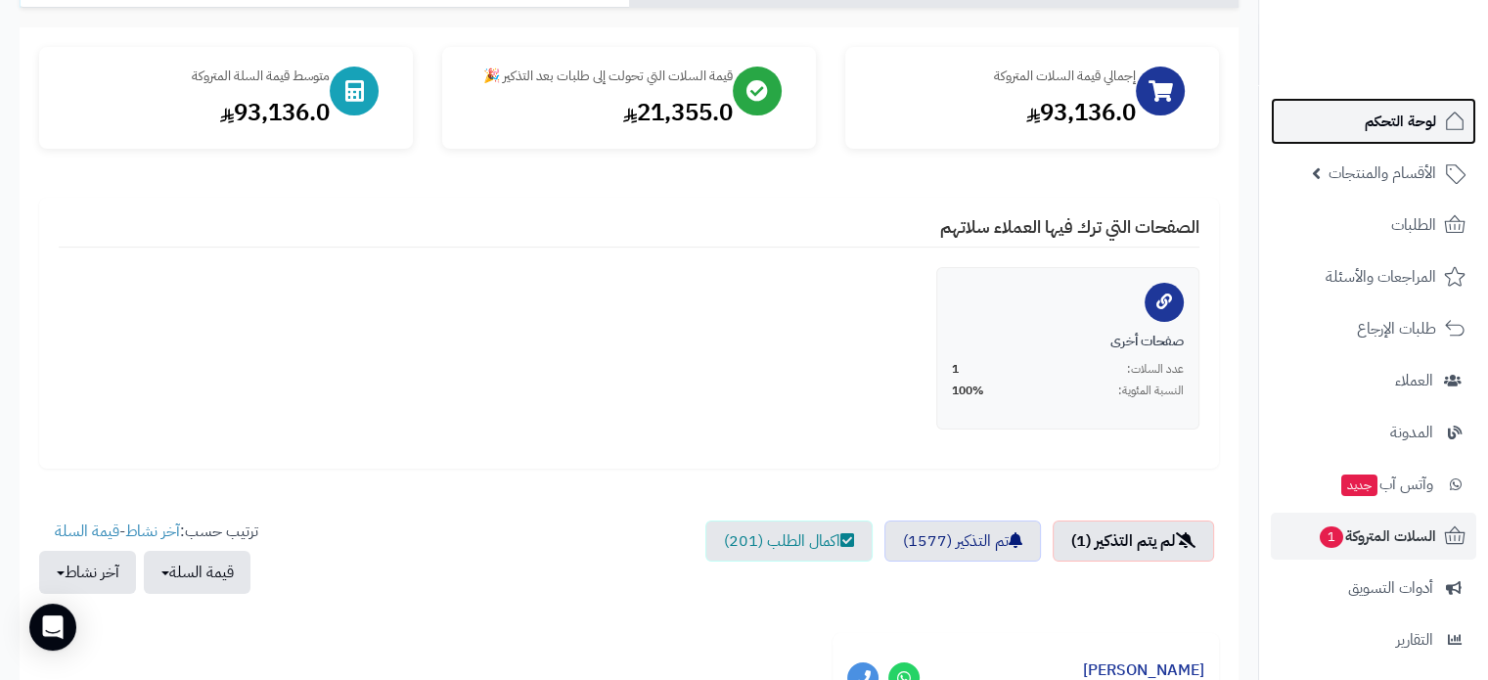
click at [1382, 114] on span "لوحة التحكم" at bounding box center [1400, 121] width 71 height 27
